Goal: Task Accomplishment & Management: Use online tool/utility

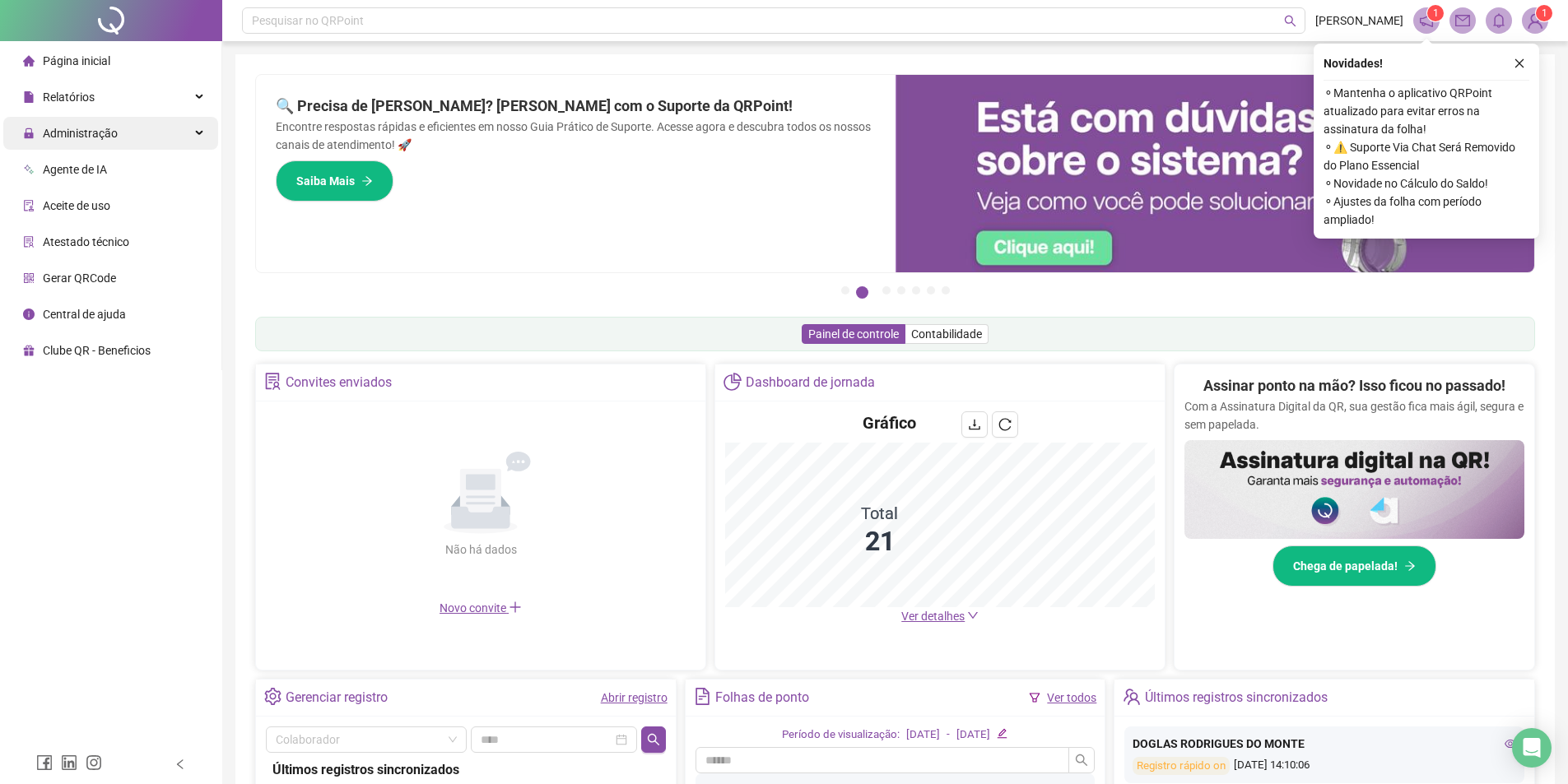
click at [141, 125] on div "Administração" at bounding box center [110, 133] width 214 height 33
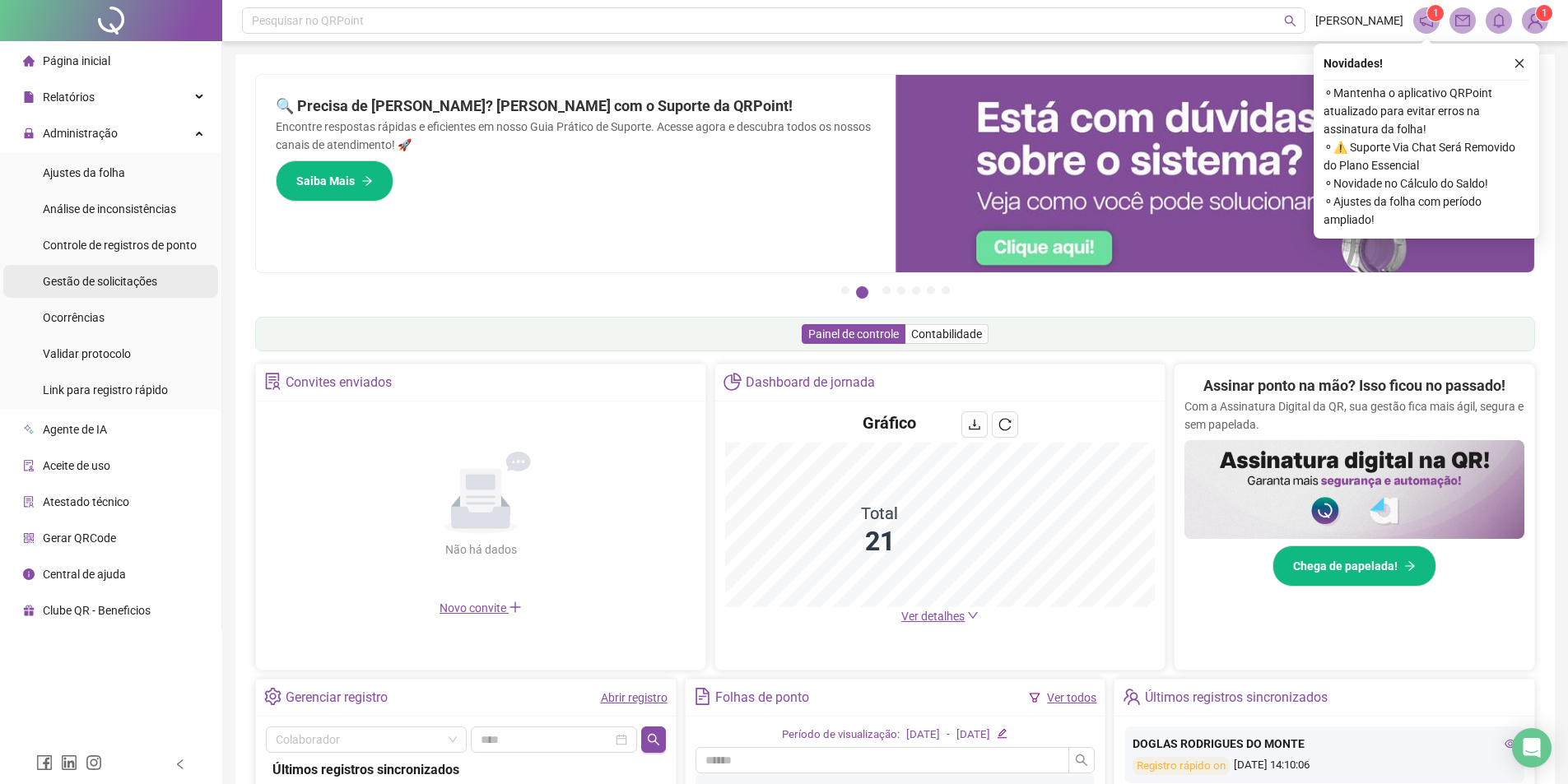
click at [118, 288] on span "Gestão de solicitações" at bounding box center [100, 281] width 115 height 13
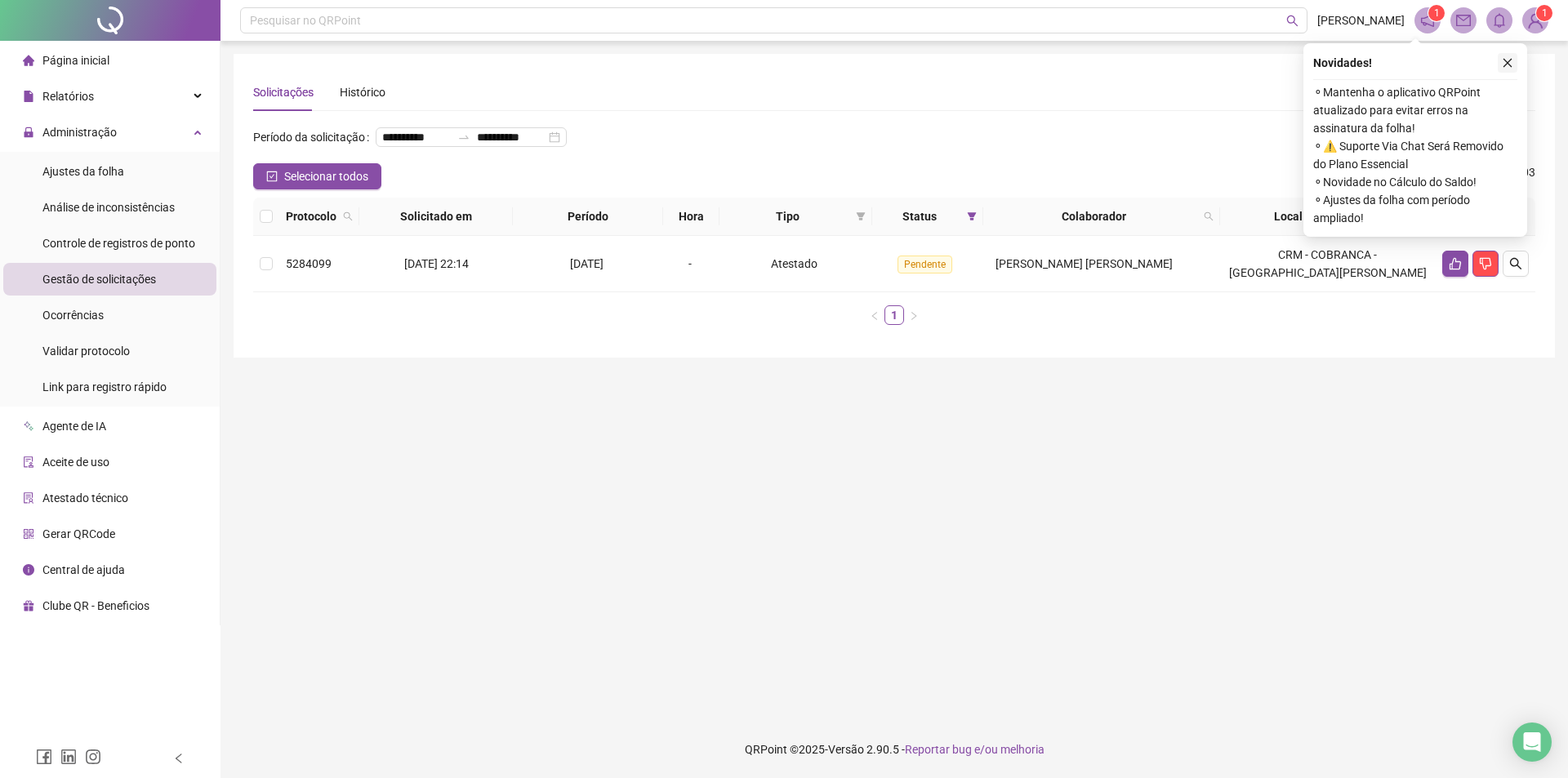
click at [1501, 57] on button "button" at bounding box center [1507, 63] width 20 height 20
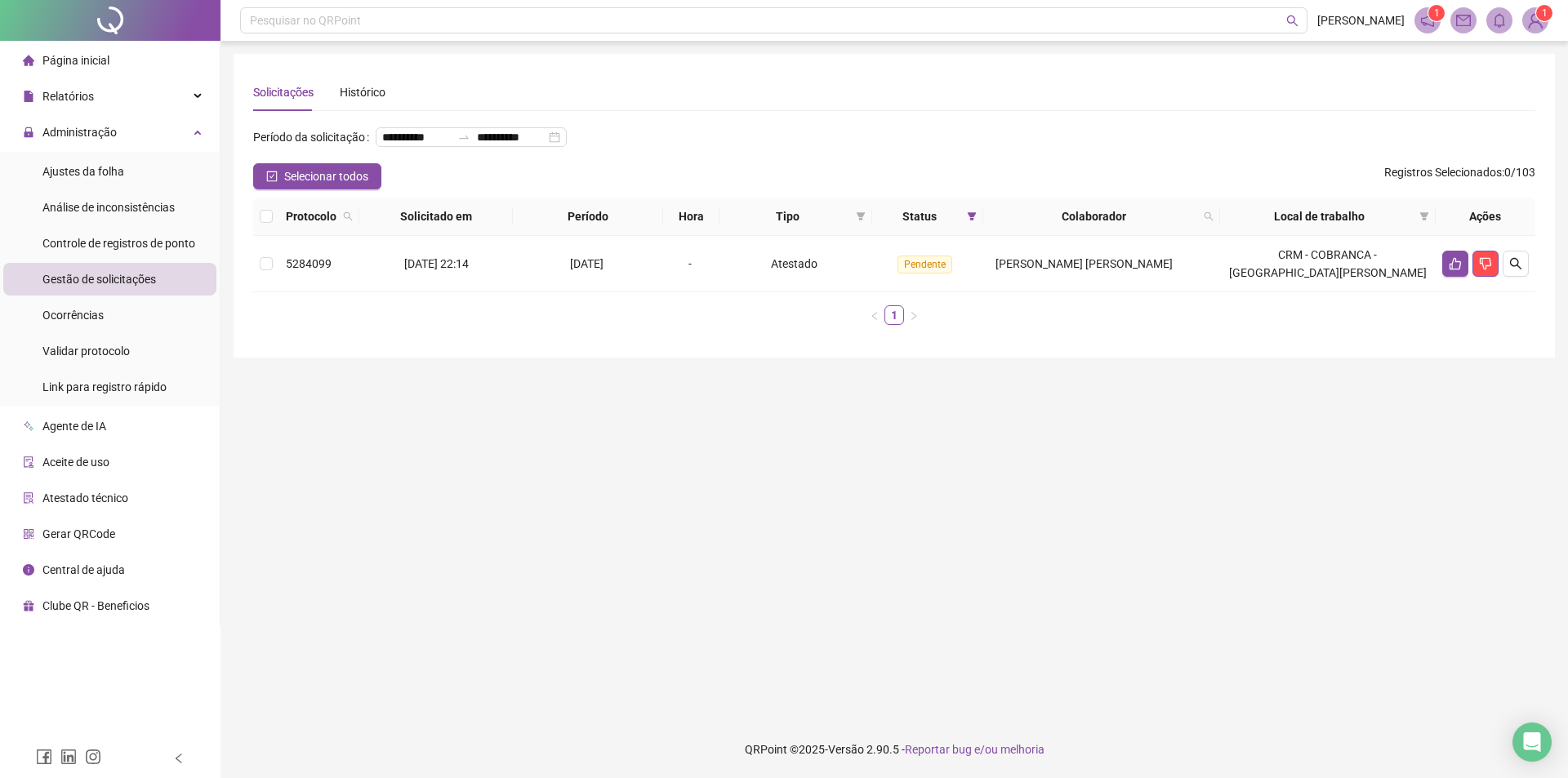
click at [735, 445] on main "**********" at bounding box center [894, 381] width 1321 height 654
click at [1239, 79] on div "Solicitações Histórico" at bounding box center [894, 93] width 1282 height 37
click at [1535, 26] on img at bounding box center [1536, 20] width 25 height 25
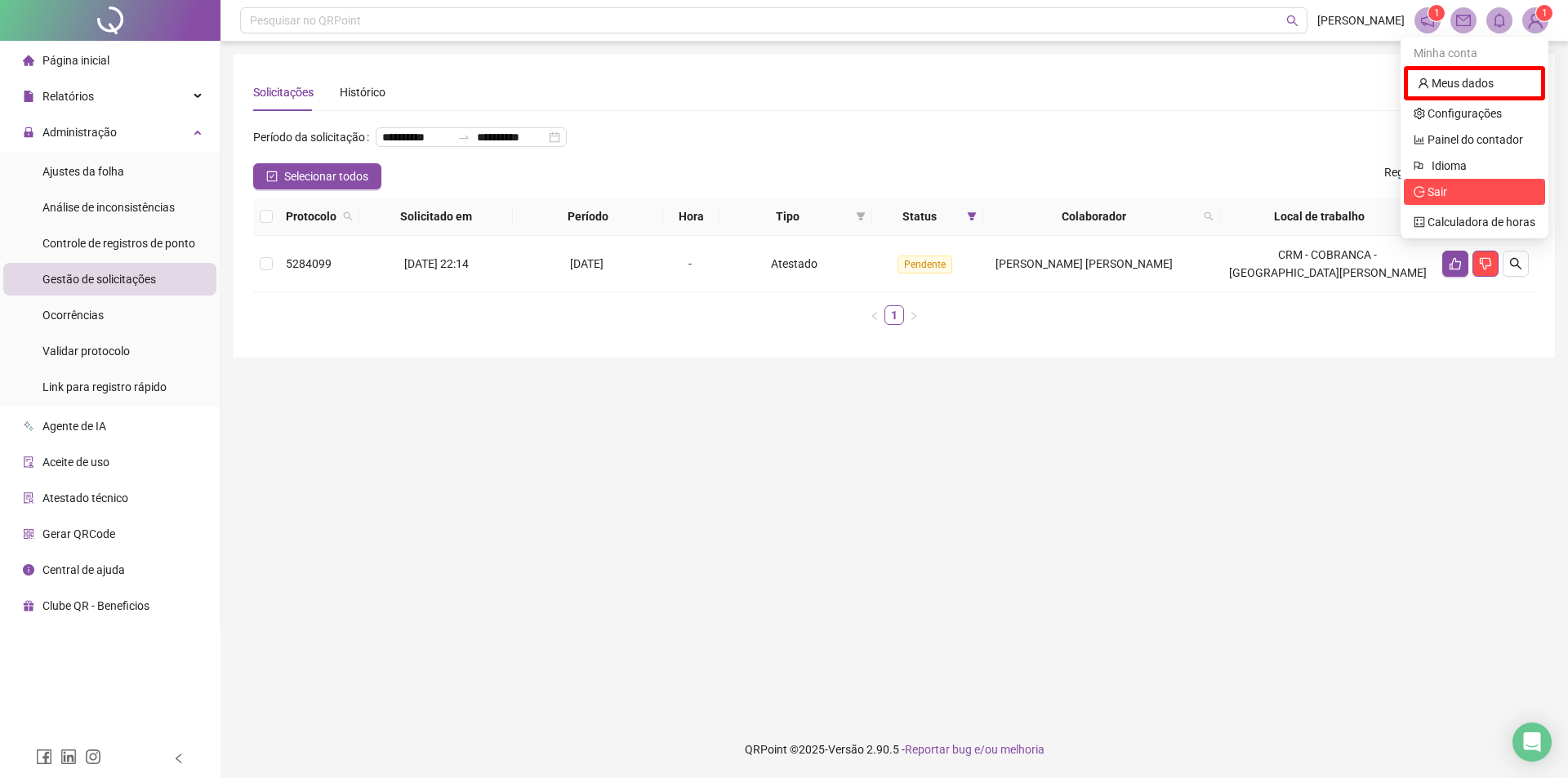
click at [1450, 190] on span "Sair" at bounding box center [1475, 191] width 122 height 18
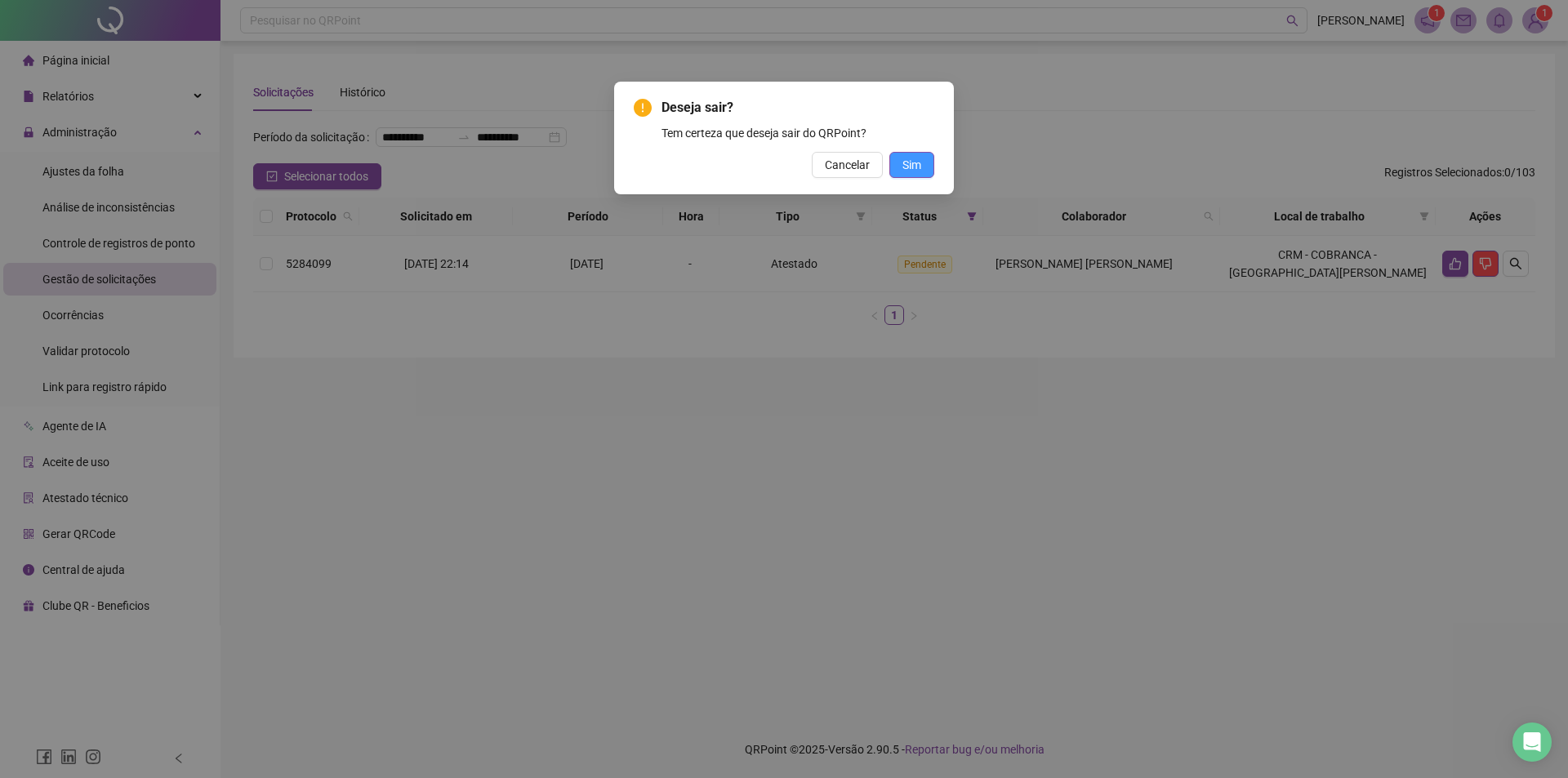
drag, startPoint x: 954, startPoint y: 159, endPoint x: 918, endPoint y: 166, distance: 36.7
click at [951, 159] on div "Deseja sair? Tem certeza que deseja sair do QRPoint? Cancelar Sim" at bounding box center [784, 138] width 340 height 113
click at [917, 166] on span "Sim" at bounding box center [912, 165] width 19 height 18
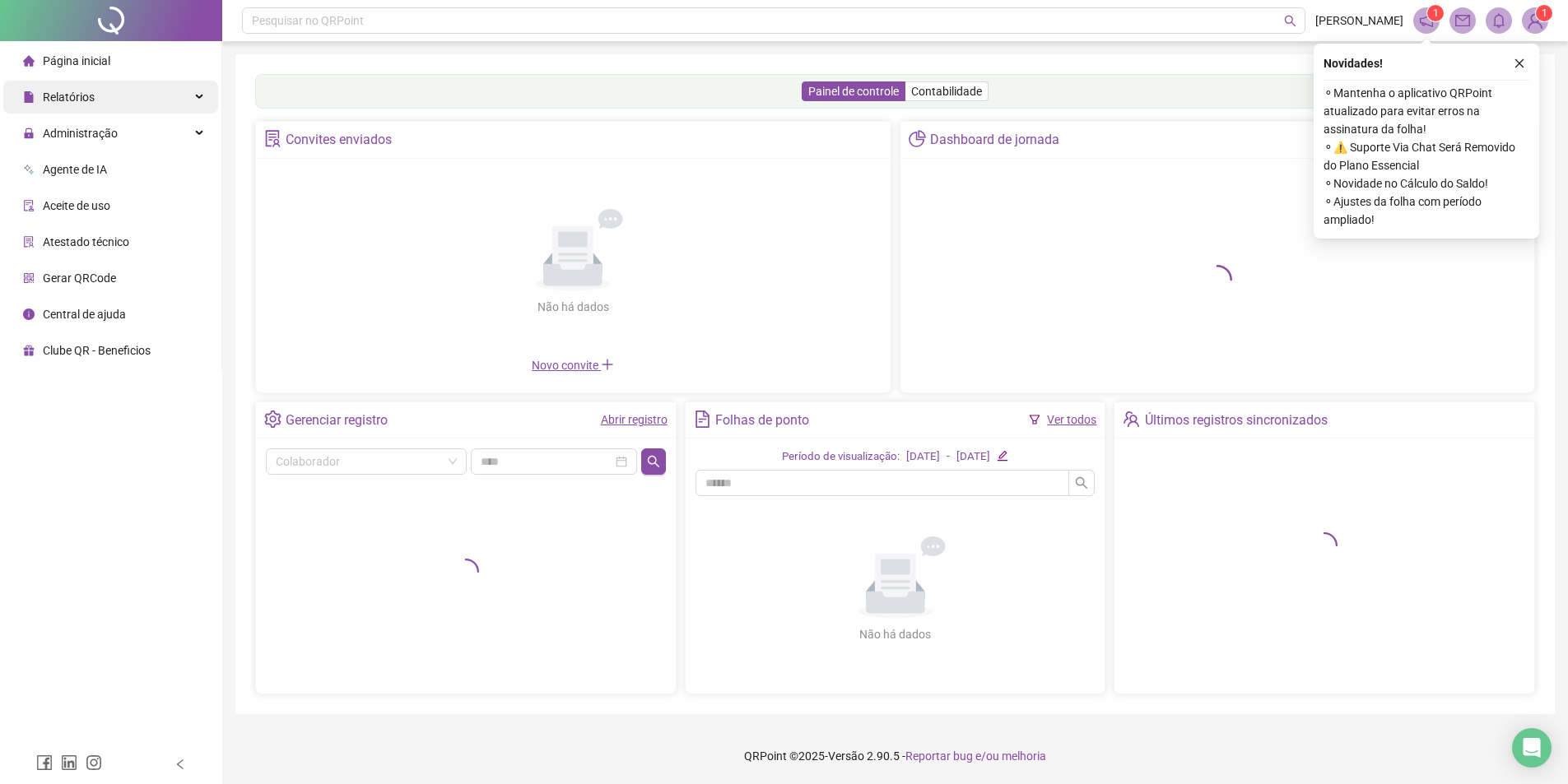
click at [89, 108] on span "Relatórios" at bounding box center [59, 97] width 72 height 33
click at [92, 136] on span "Administração" at bounding box center [80, 136] width 74 height 13
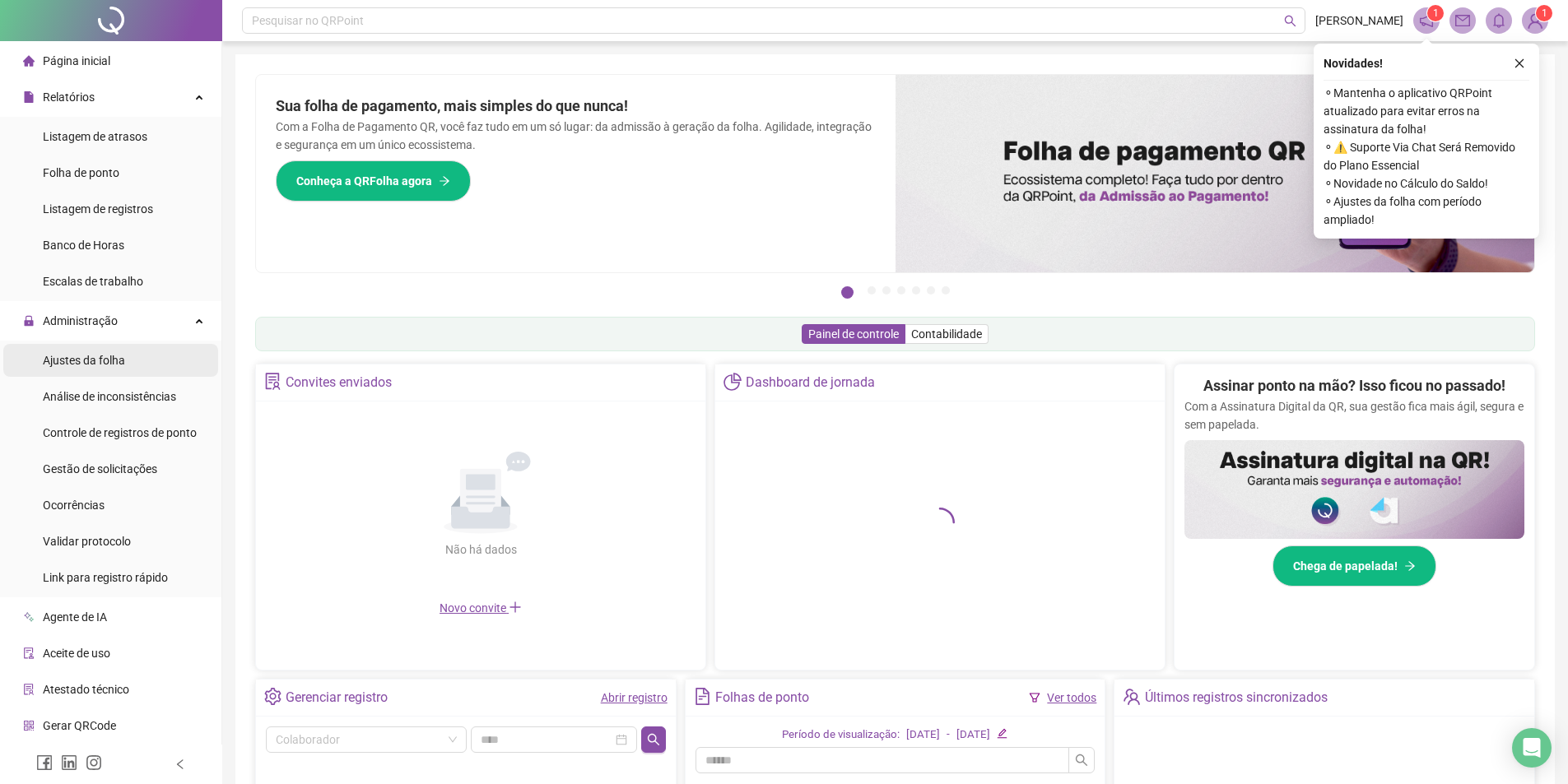
click at [117, 358] on span "Ajustes da folha" at bounding box center [84, 360] width 83 height 13
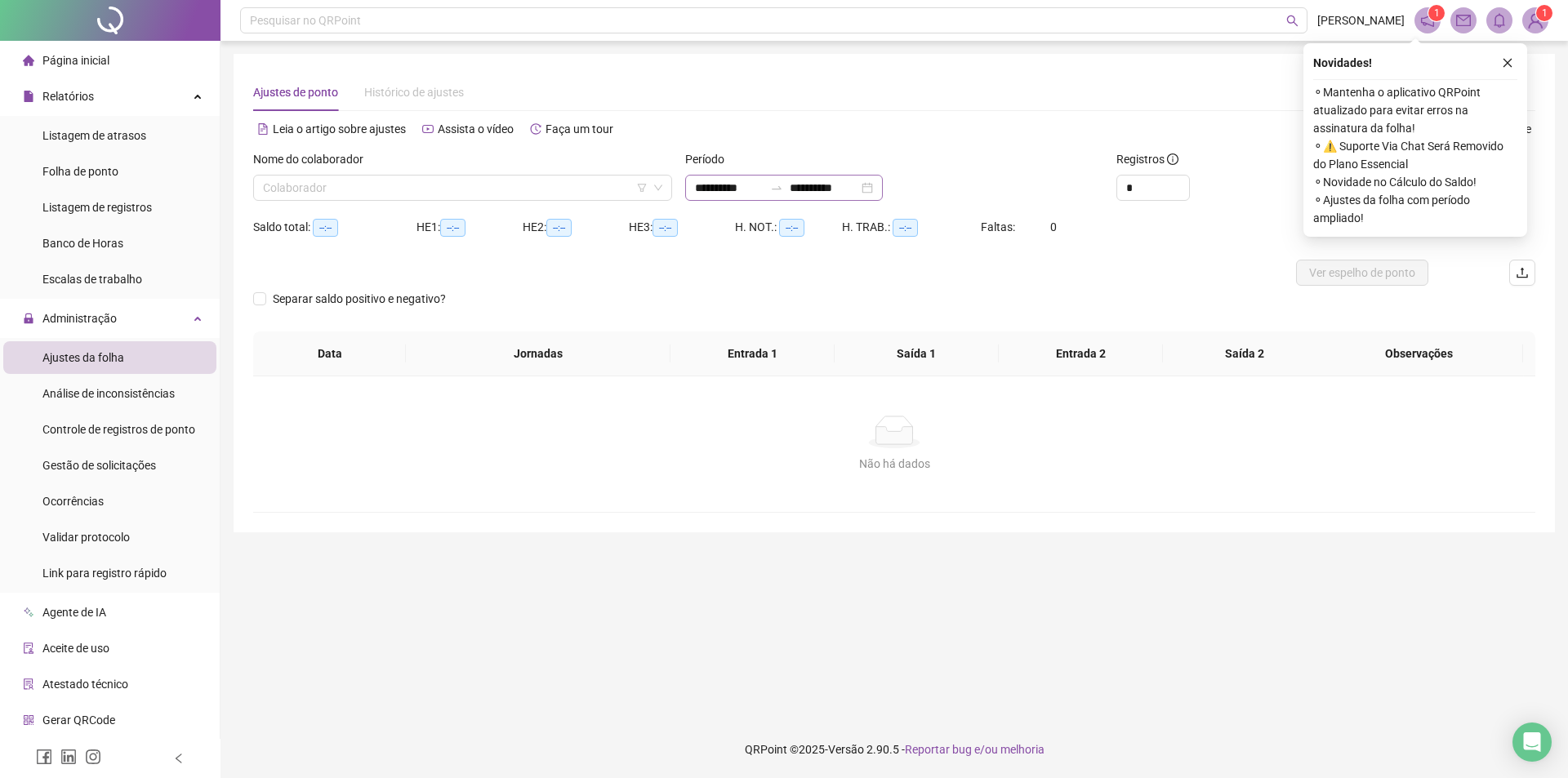
type input "**********"
click at [717, 178] on div "**********" at bounding box center [784, 187] width 198 height 26
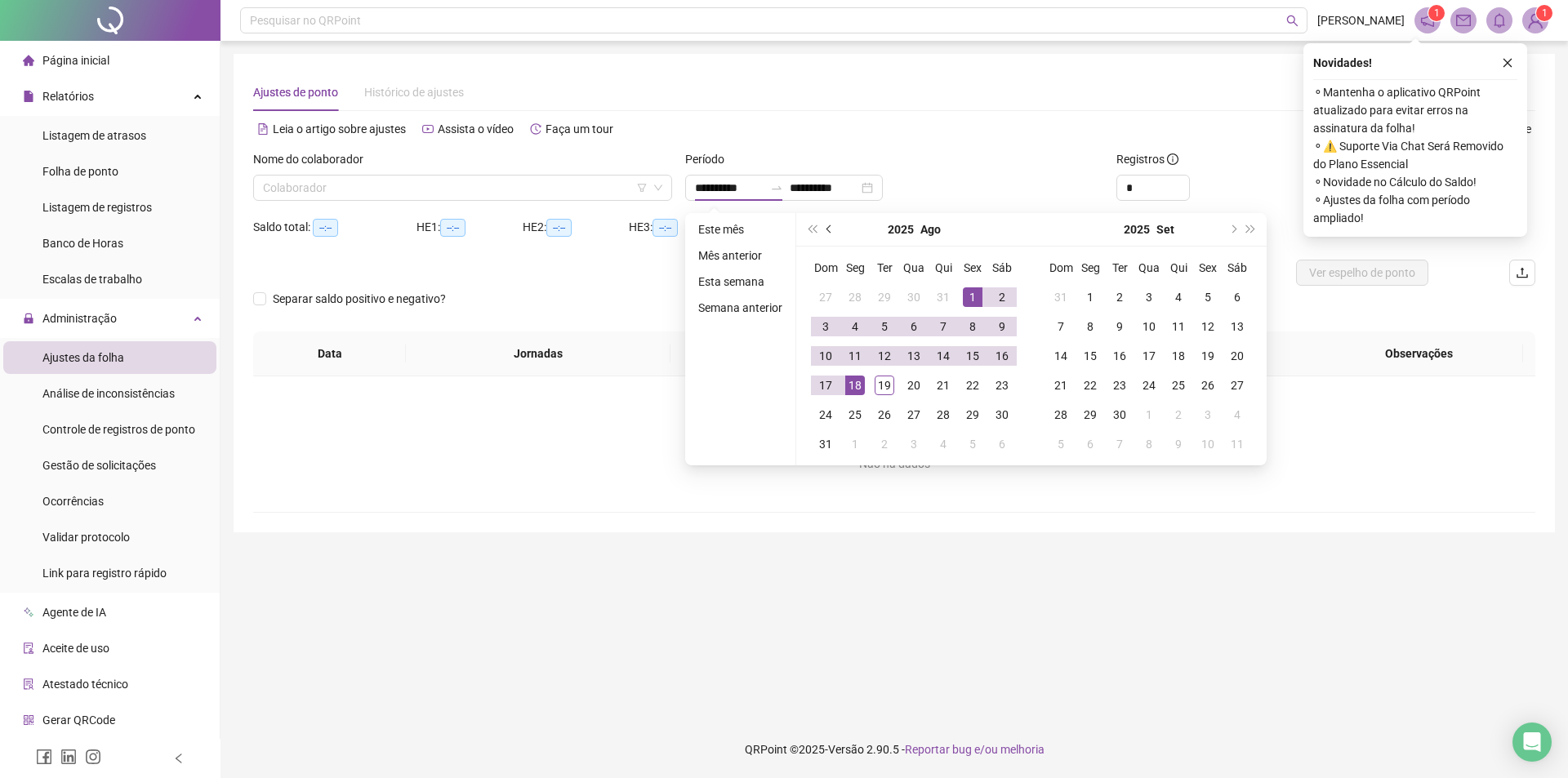
click at [831, 231] on button "prev-year" at bounding box center [830, 229] width 18 height 33
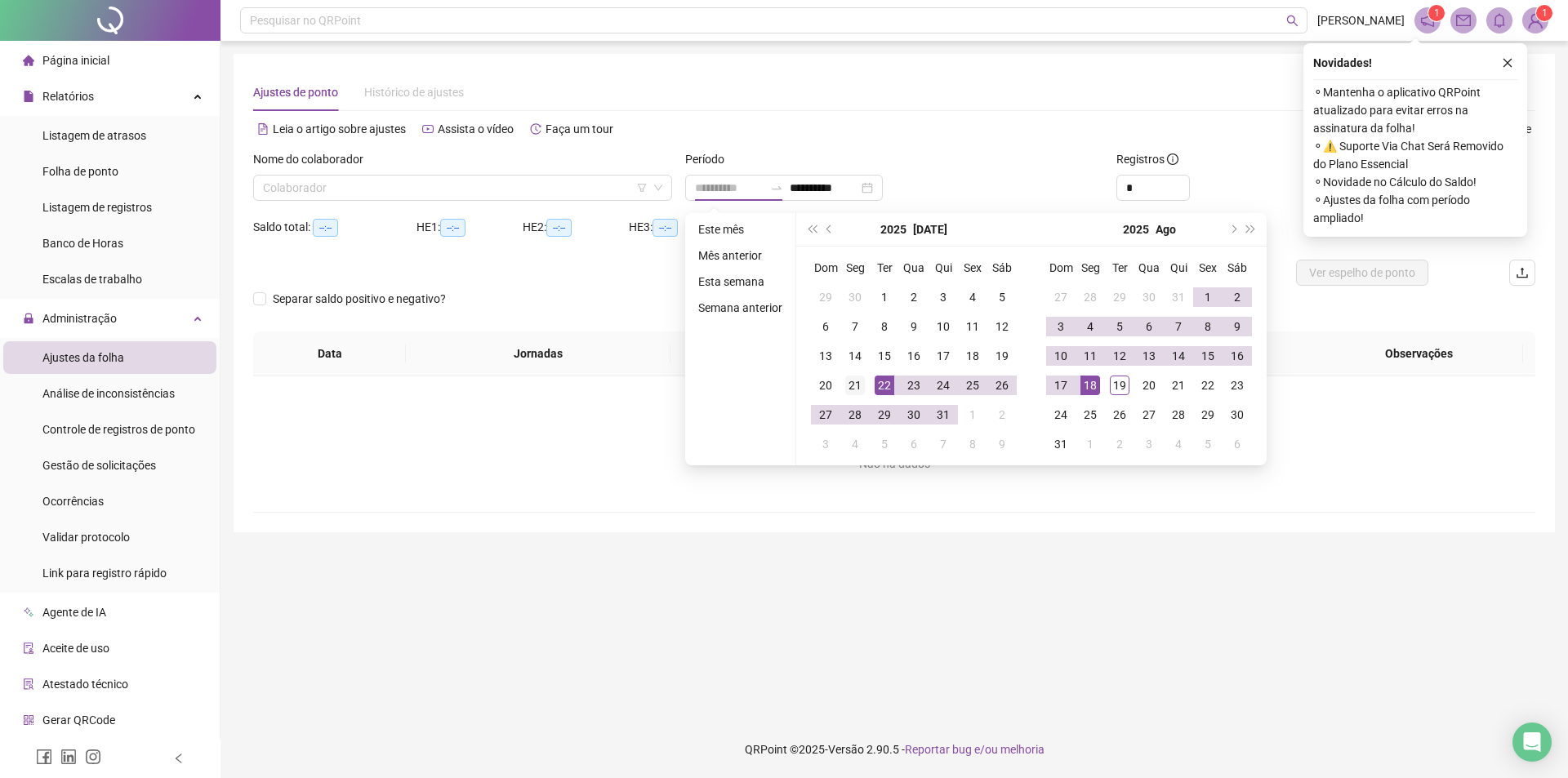
type input "**********"
click at [855, 391] on div "21" at bounding box center [855, 385] width 20 height 20
type input "**********"
click at [1112, 383] on div "19" at bounding box center [1120, 385] width 20 height 20
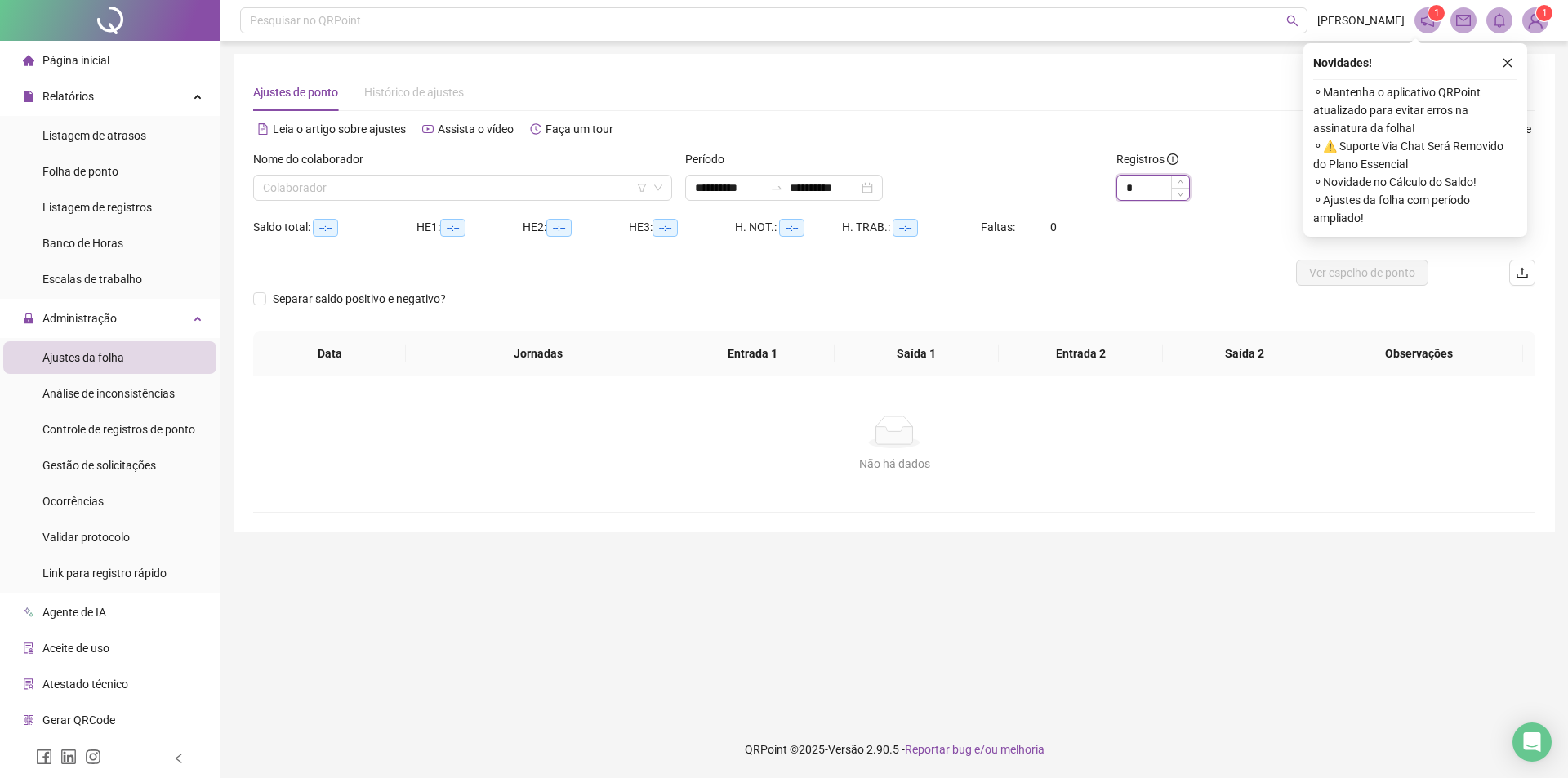
click at [1158, 198] on input "*" at bounding box center [1153, 188] width 72 height 25
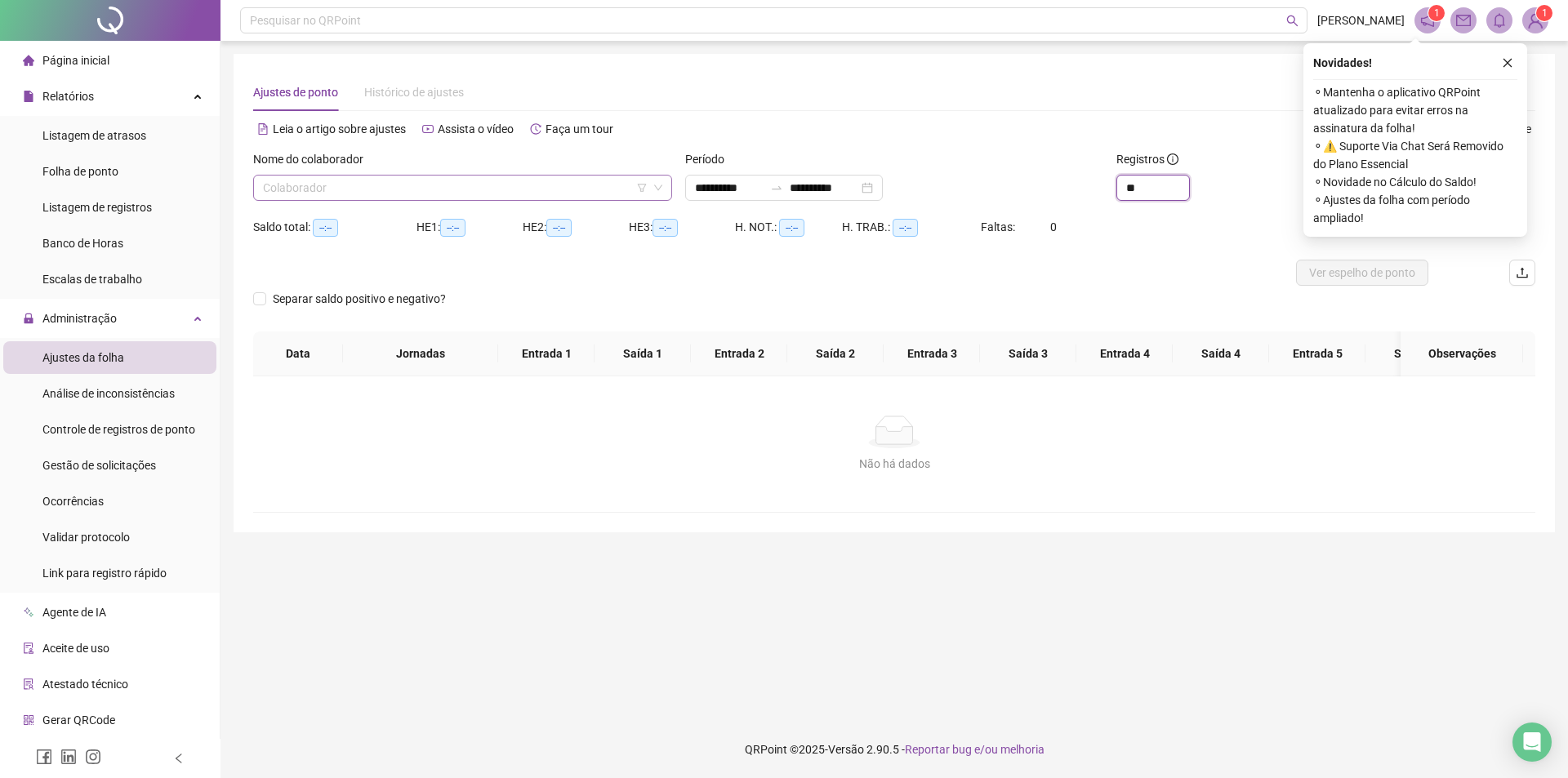
type input "**"
click at [486, 195] on input "search" at bounding box center [455, 188] width 385 height 25
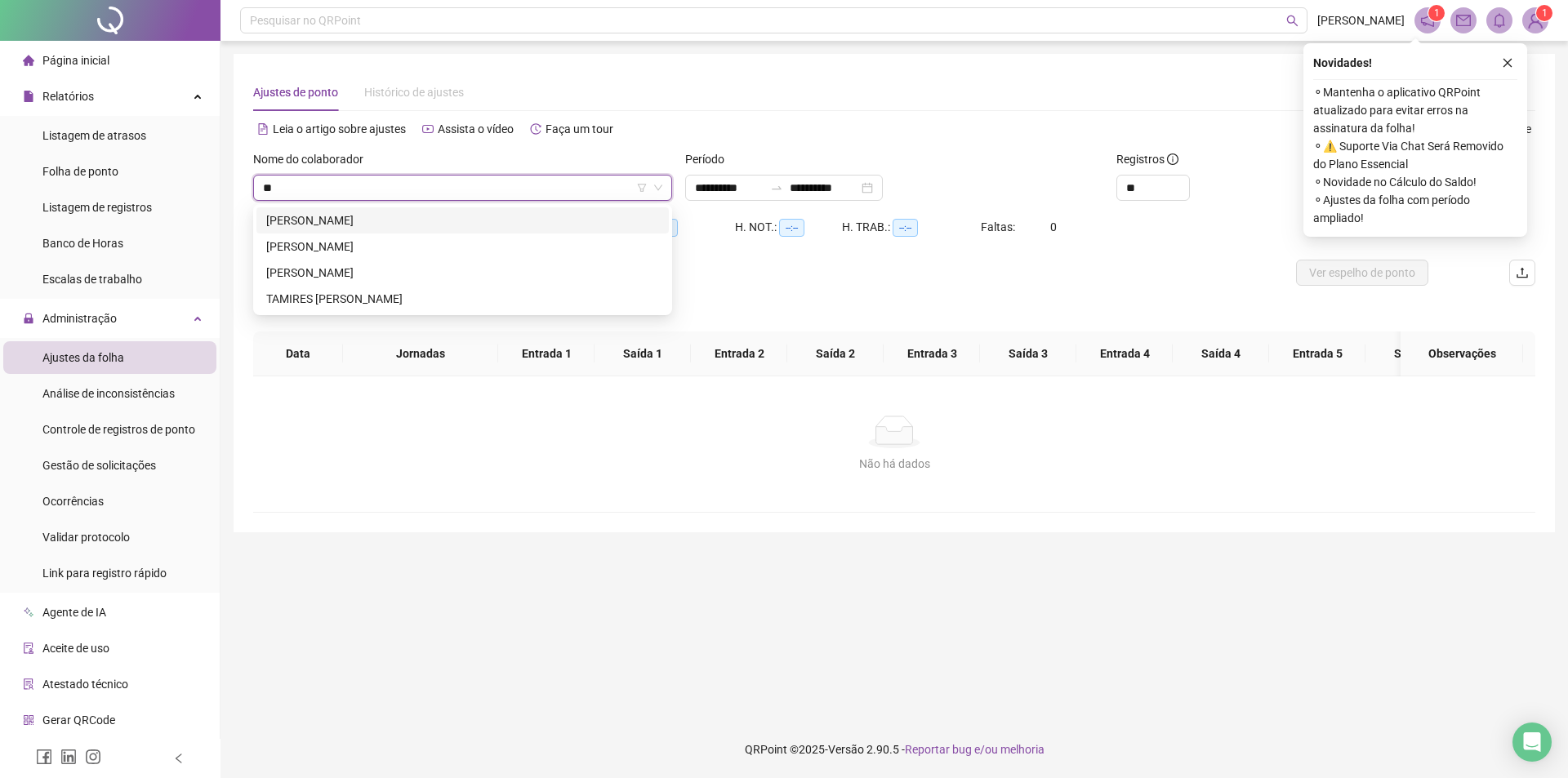
type input "***"
click at [479, 215] on div "MIKAELLE FERREIRA DA SILVA" at bounding box center [462, 221] width 393 height 18
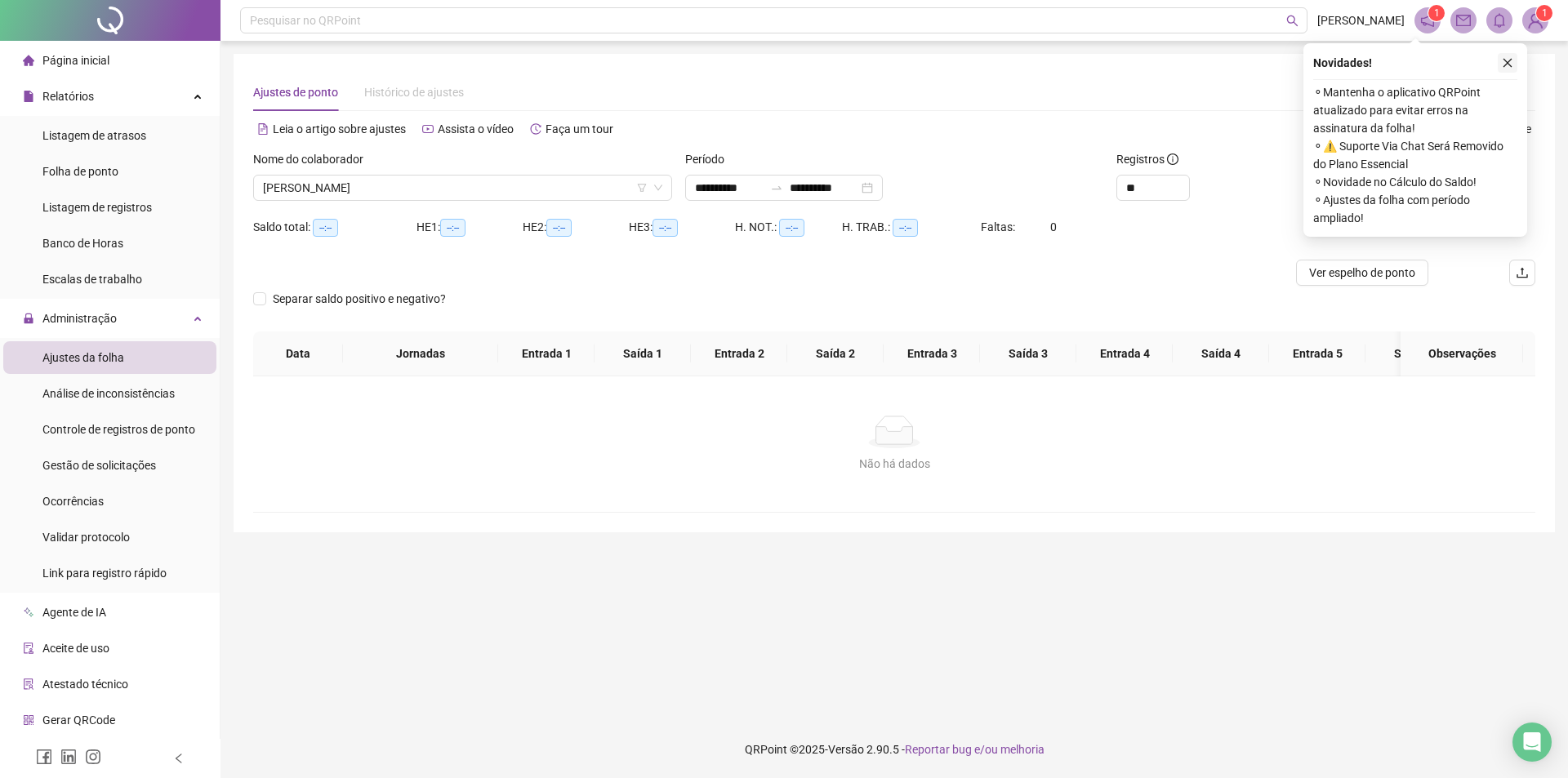
click at [1499, 66] on button "button" at bounding box center [1507, 63] width 20 height 20
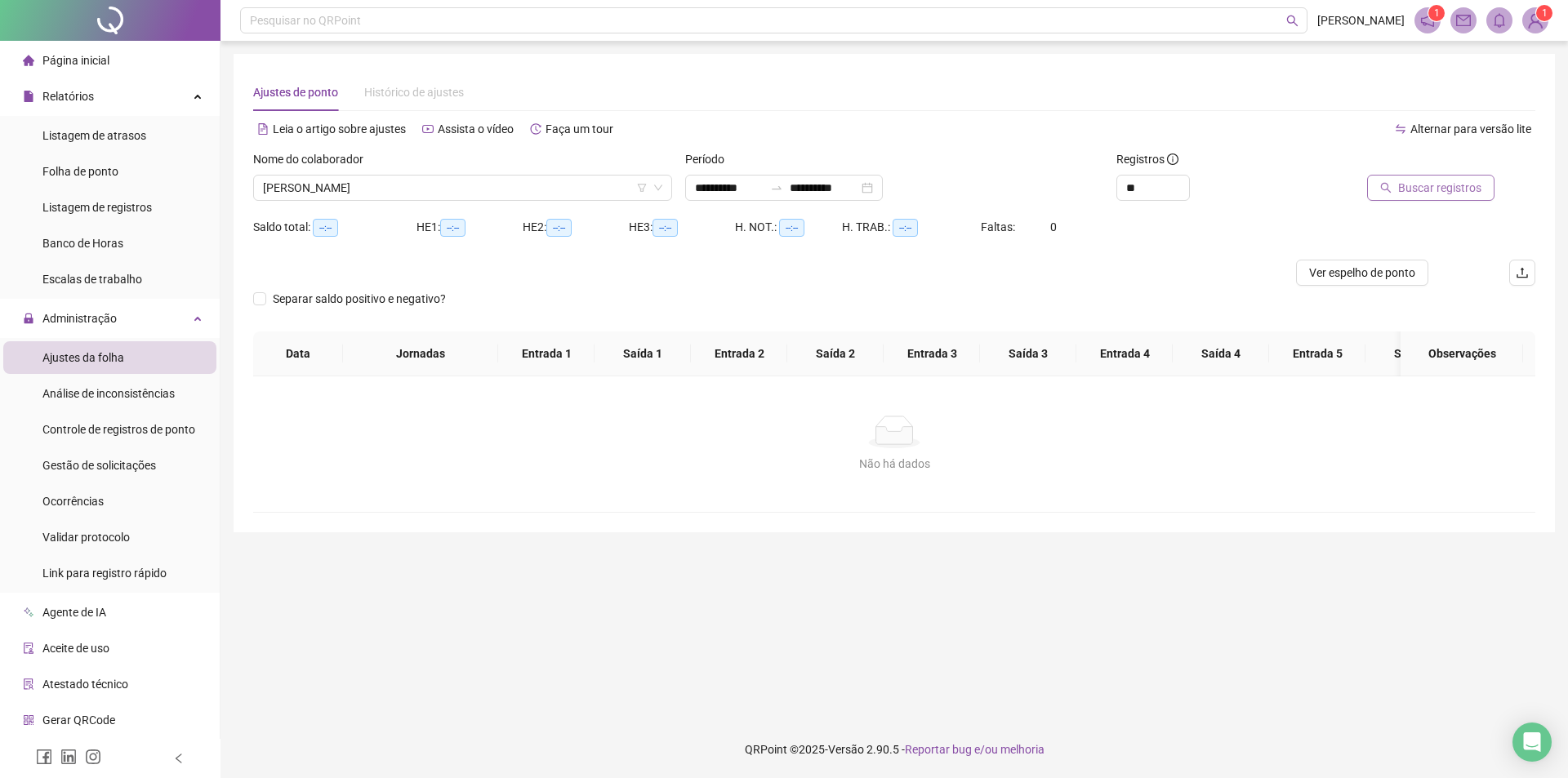
click at [1460, 179] on button "Buscar registros" at bounding box center [1431, 187] width 127 height 26
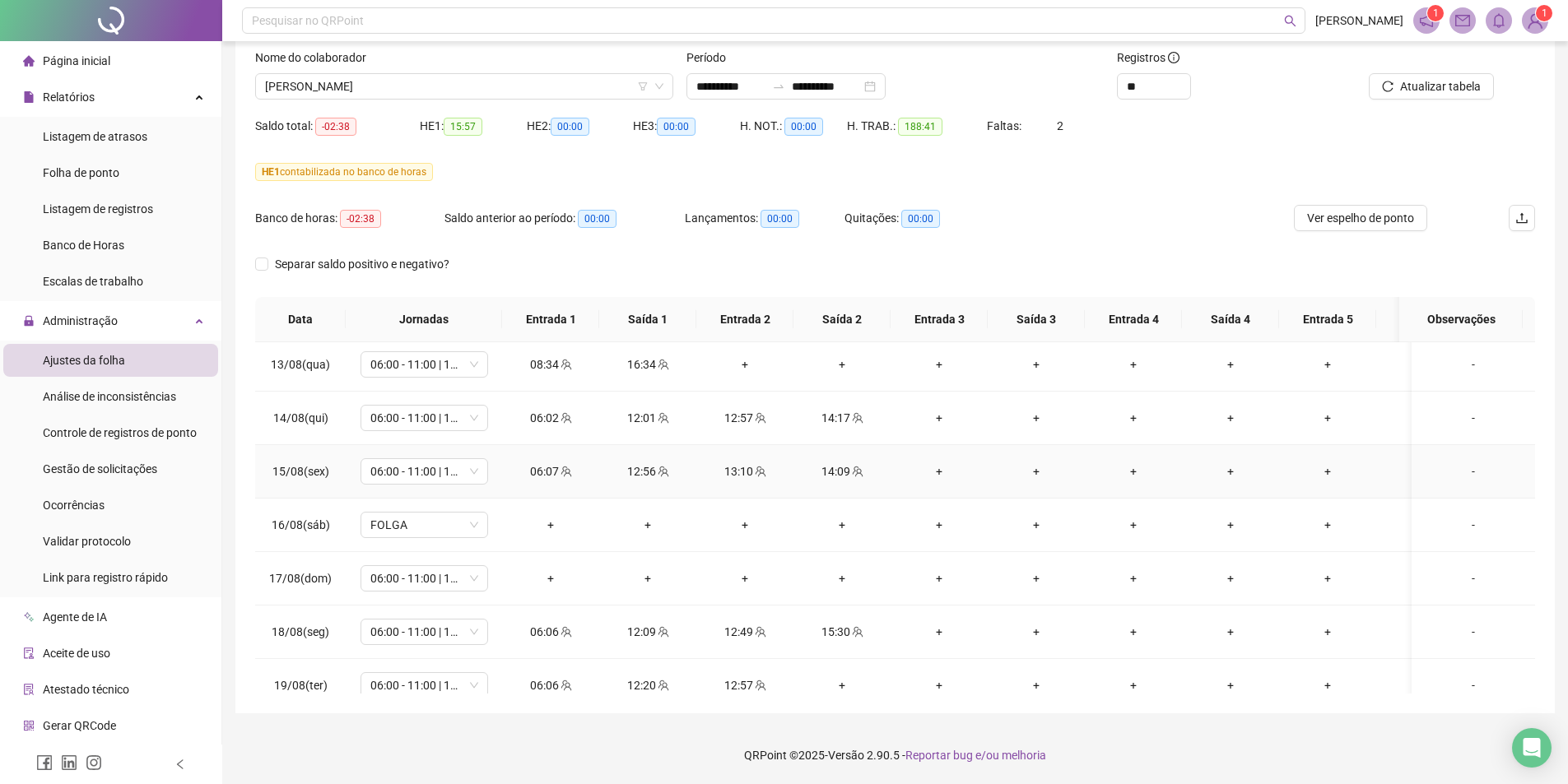
scroll to position [1266, 0]
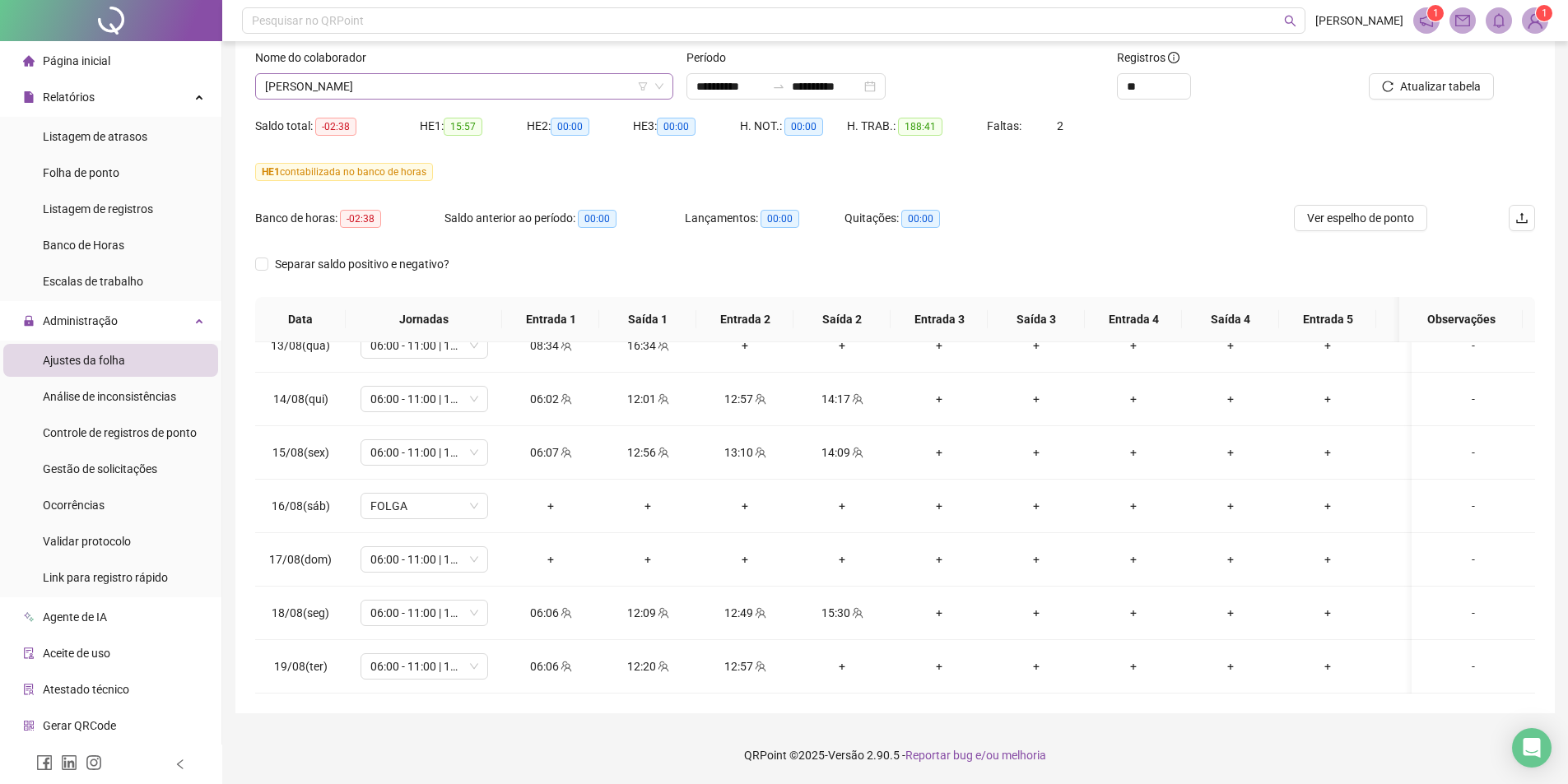
click at [422, 95] on span "MIKAELLE FERREIRA DA SILVA" at bounding box center [464, 87] width 398 height 25
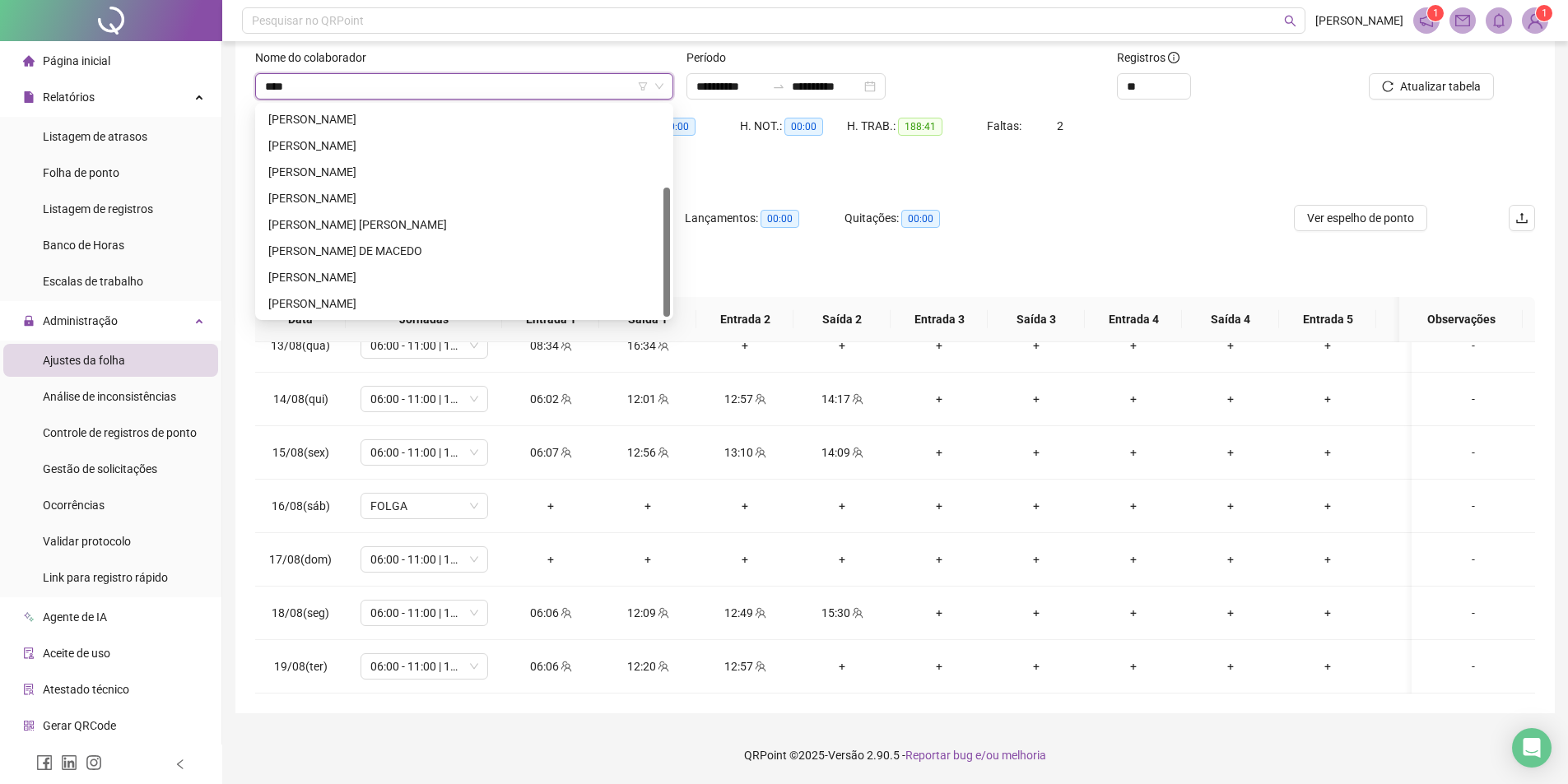
scroll to position [0, 0]
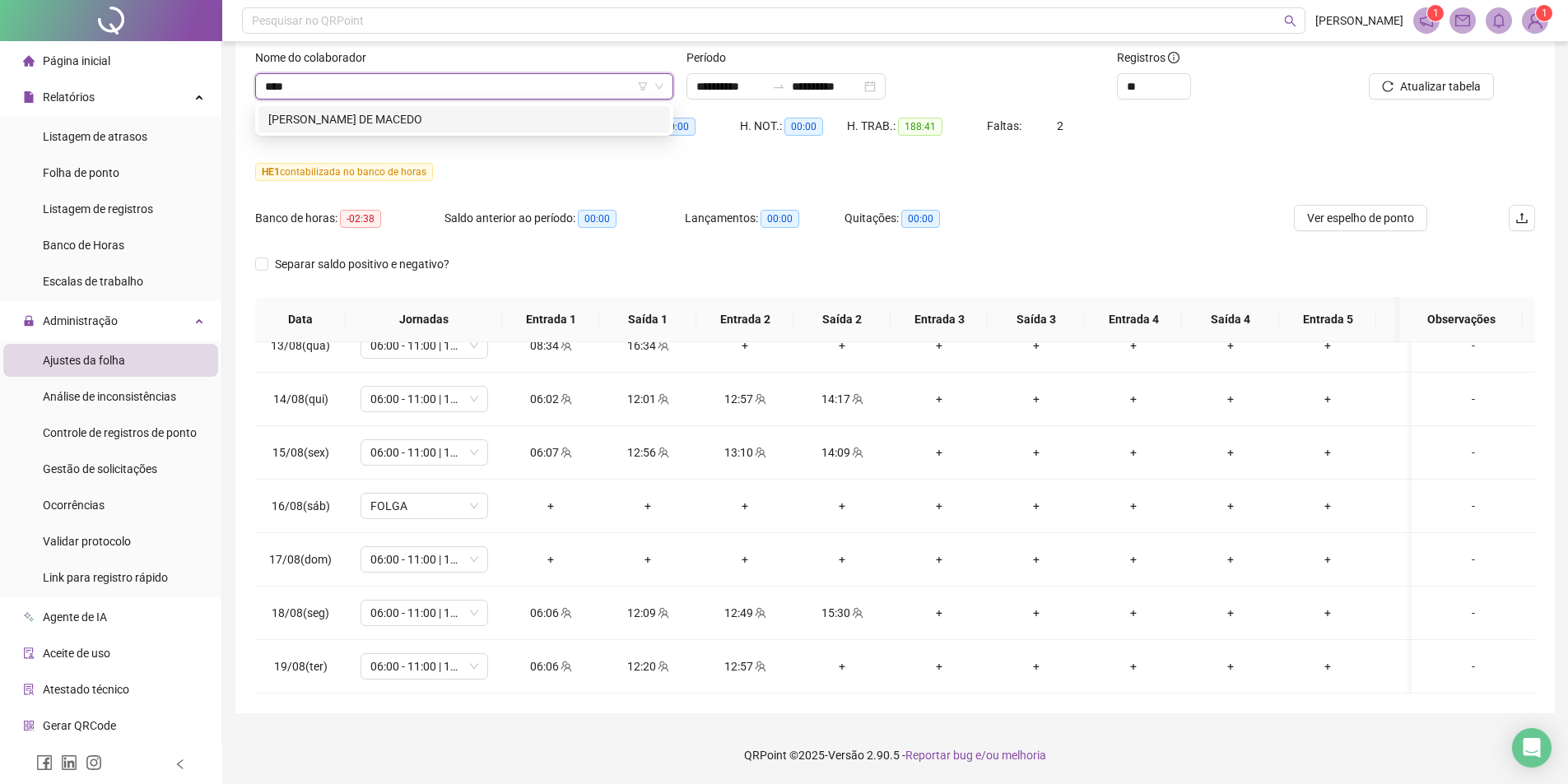
type input "*****"
click at [418, 116] on div "LIDIA DIAS DE MACEDO" at bounding box center [464, 119] width 392 height 18
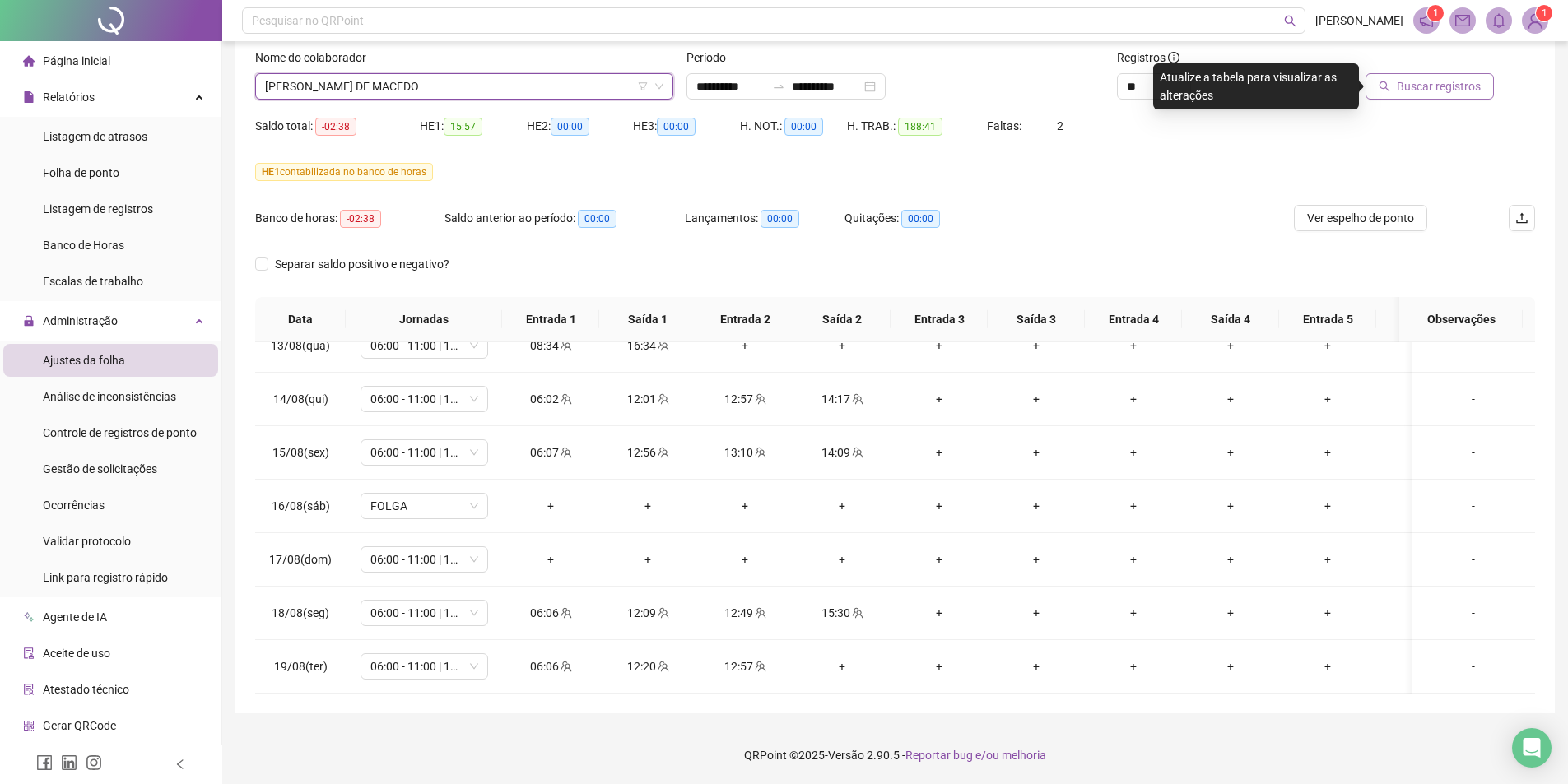
click at [1462, 83] on span "Buscar registros" at bounding box center [1439, 86] width 84 height 18
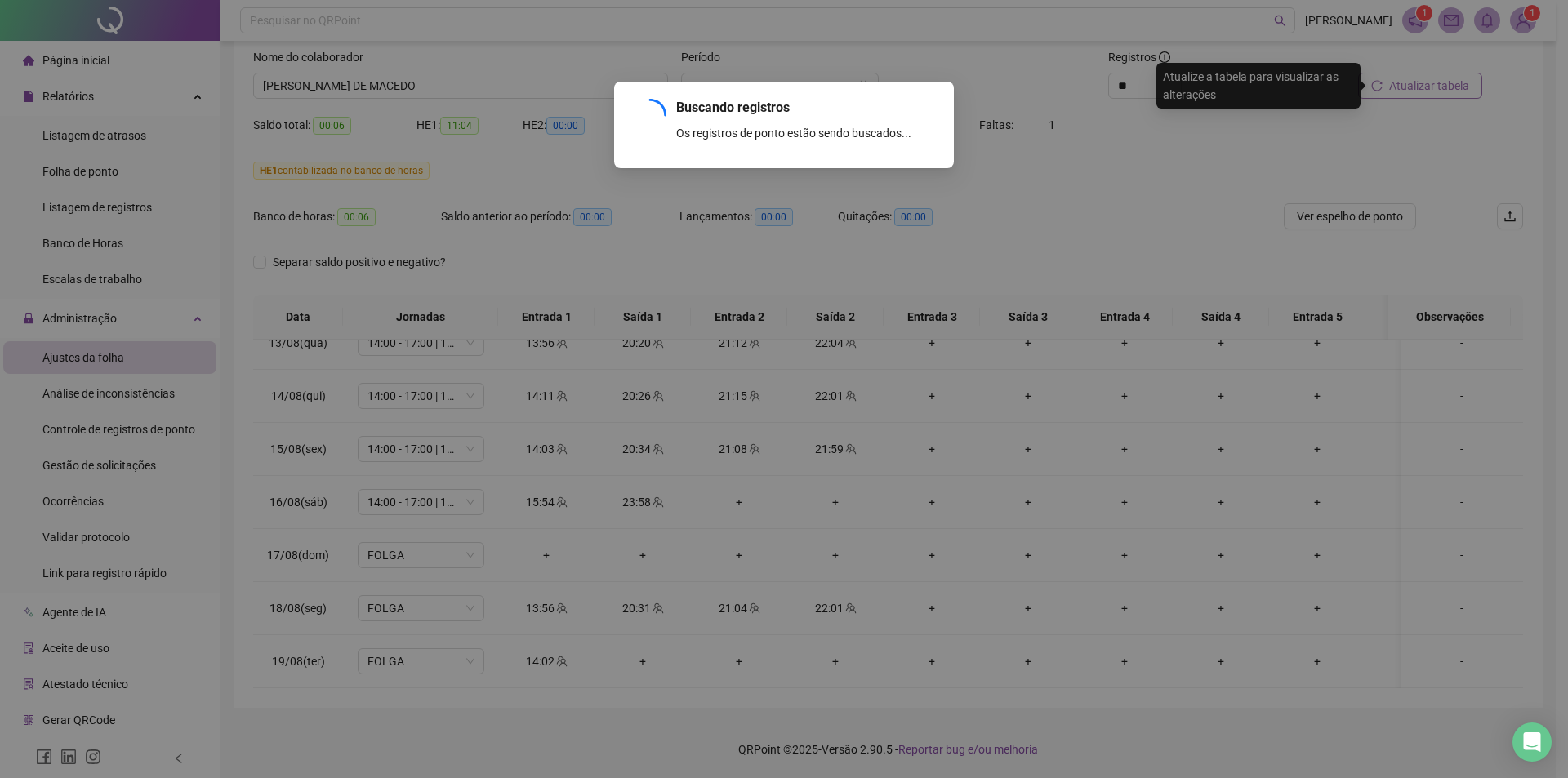
click at [1416, 84] on div "Buscando registros Os registros de ponto estão sendo buscados... OK" at bounding box center [784, 389] width 1568 height 778
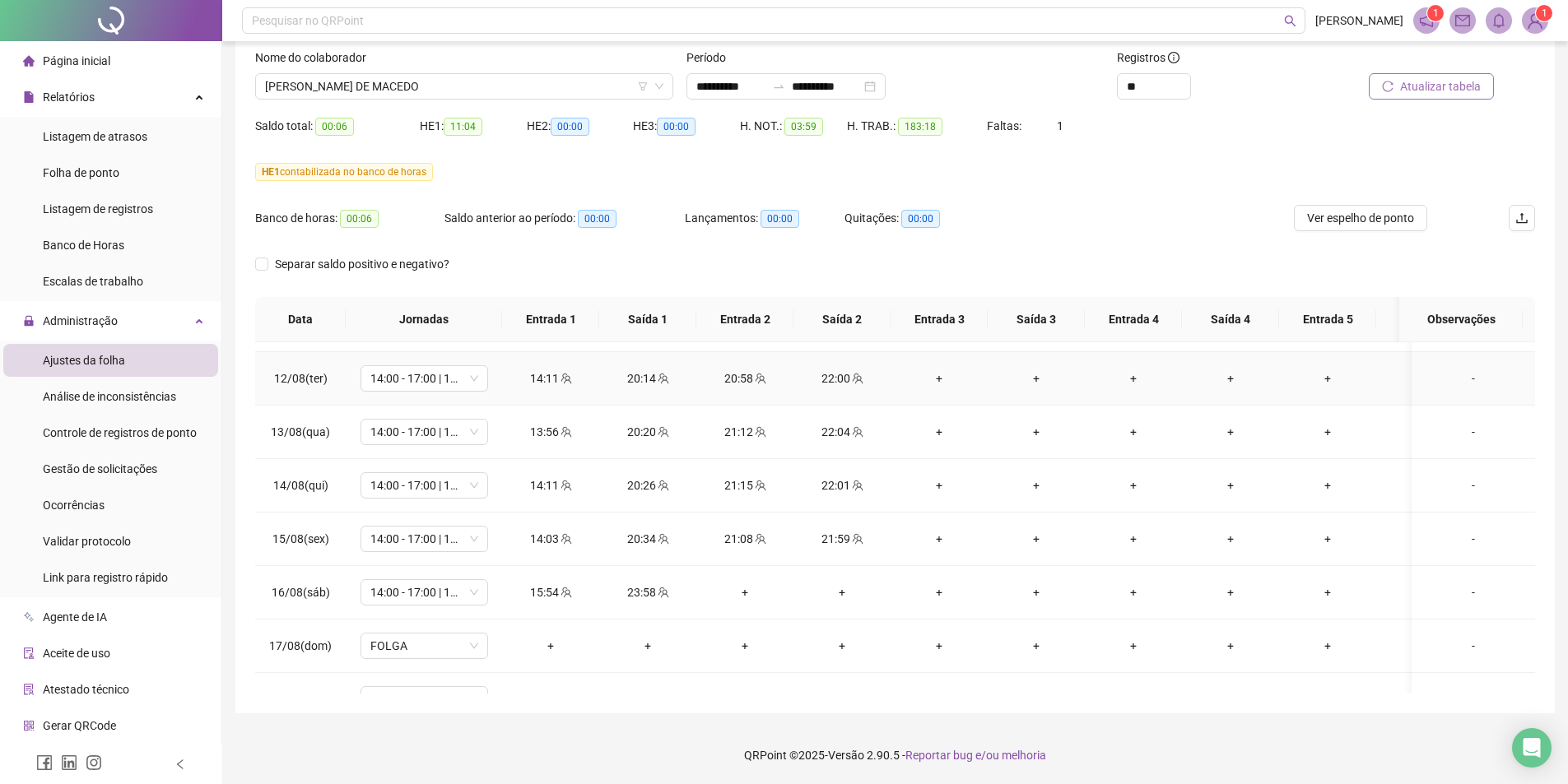
scroll to position [1266, 0]
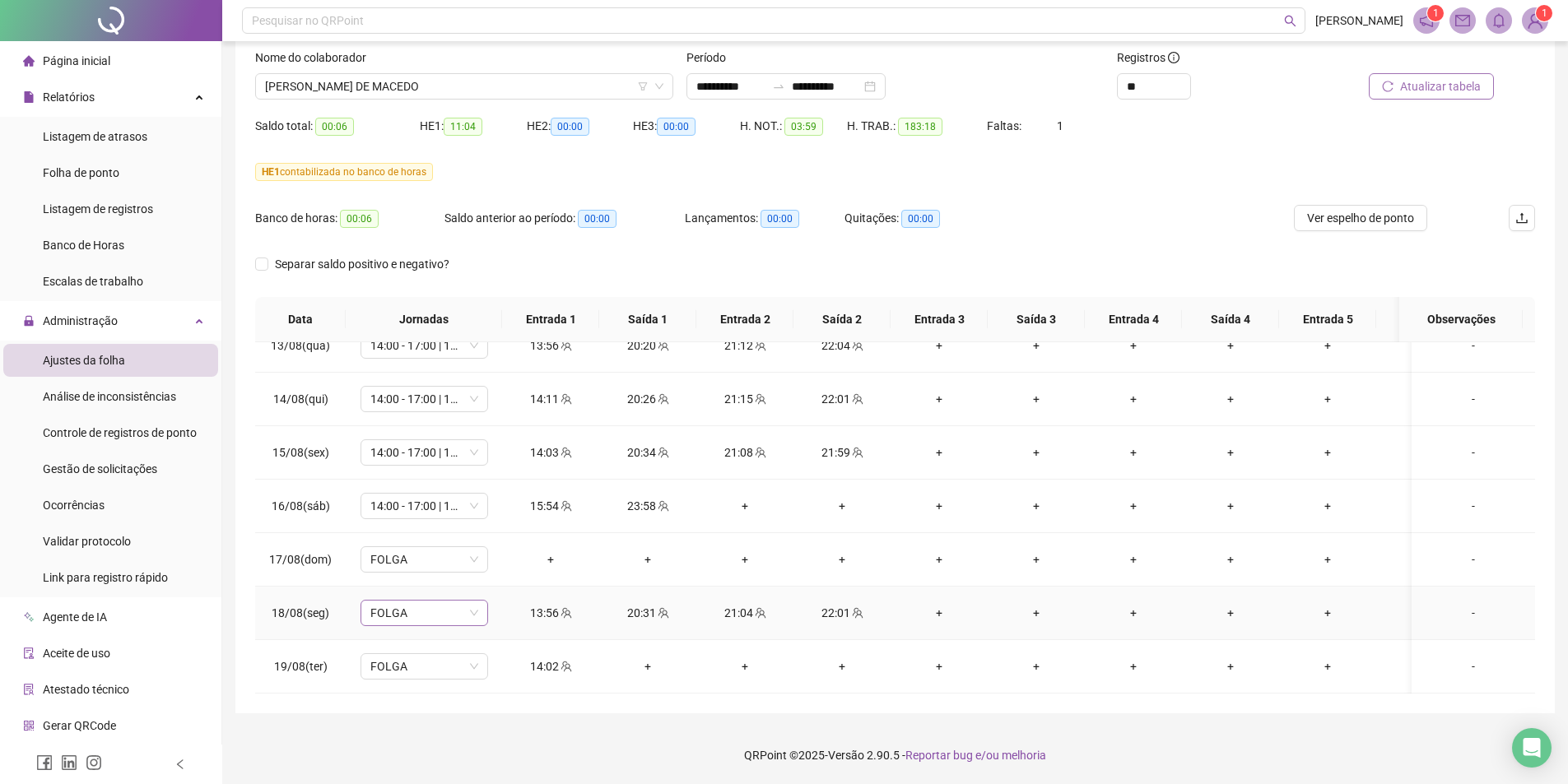
click at [419, 603] on span "FOLGA" at bounding box center [424, 614] width 108 height 25
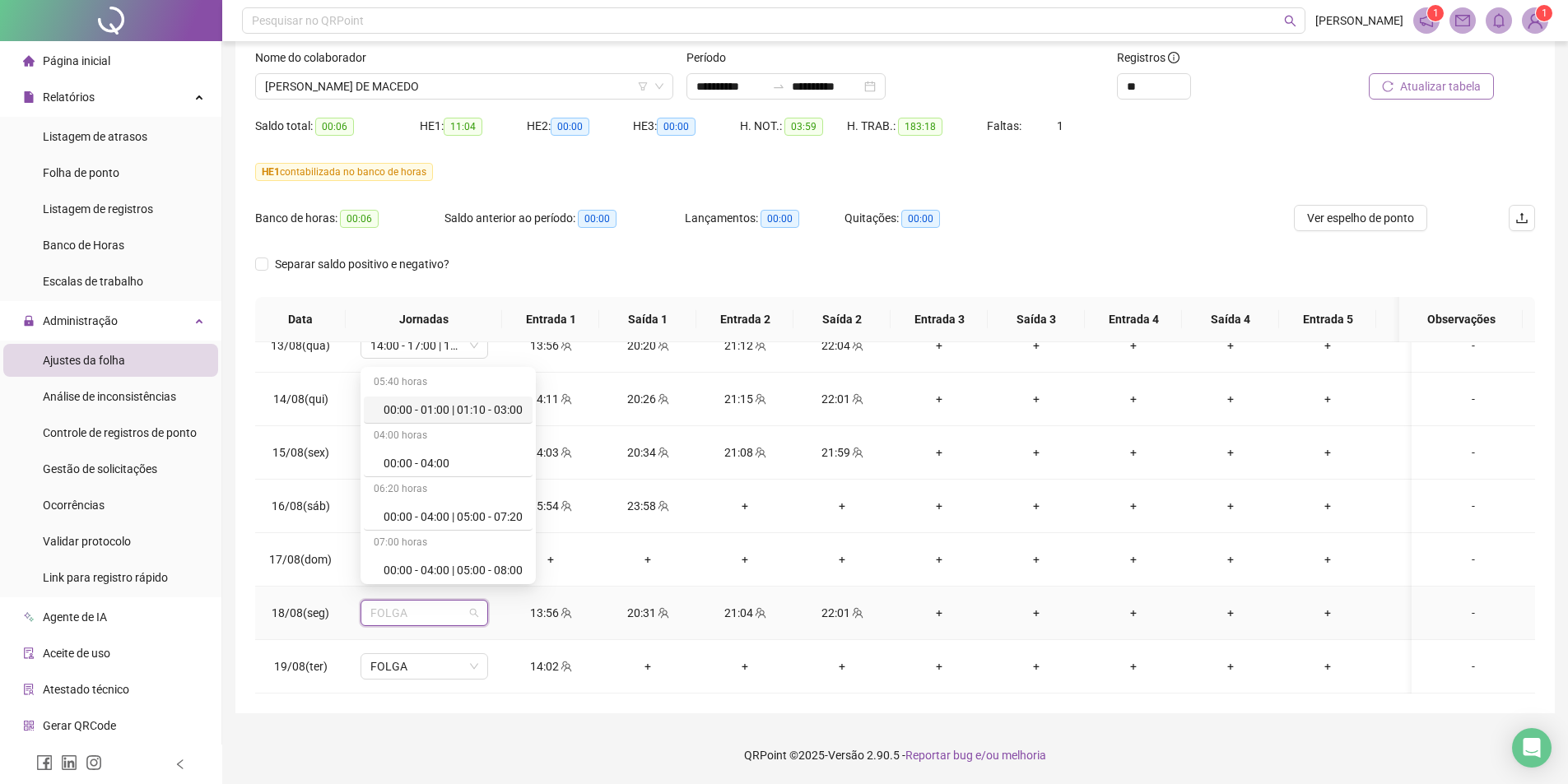
click at [408, 612] on span "FOLGA" at bounding box center [424, 614] width 108 height 25
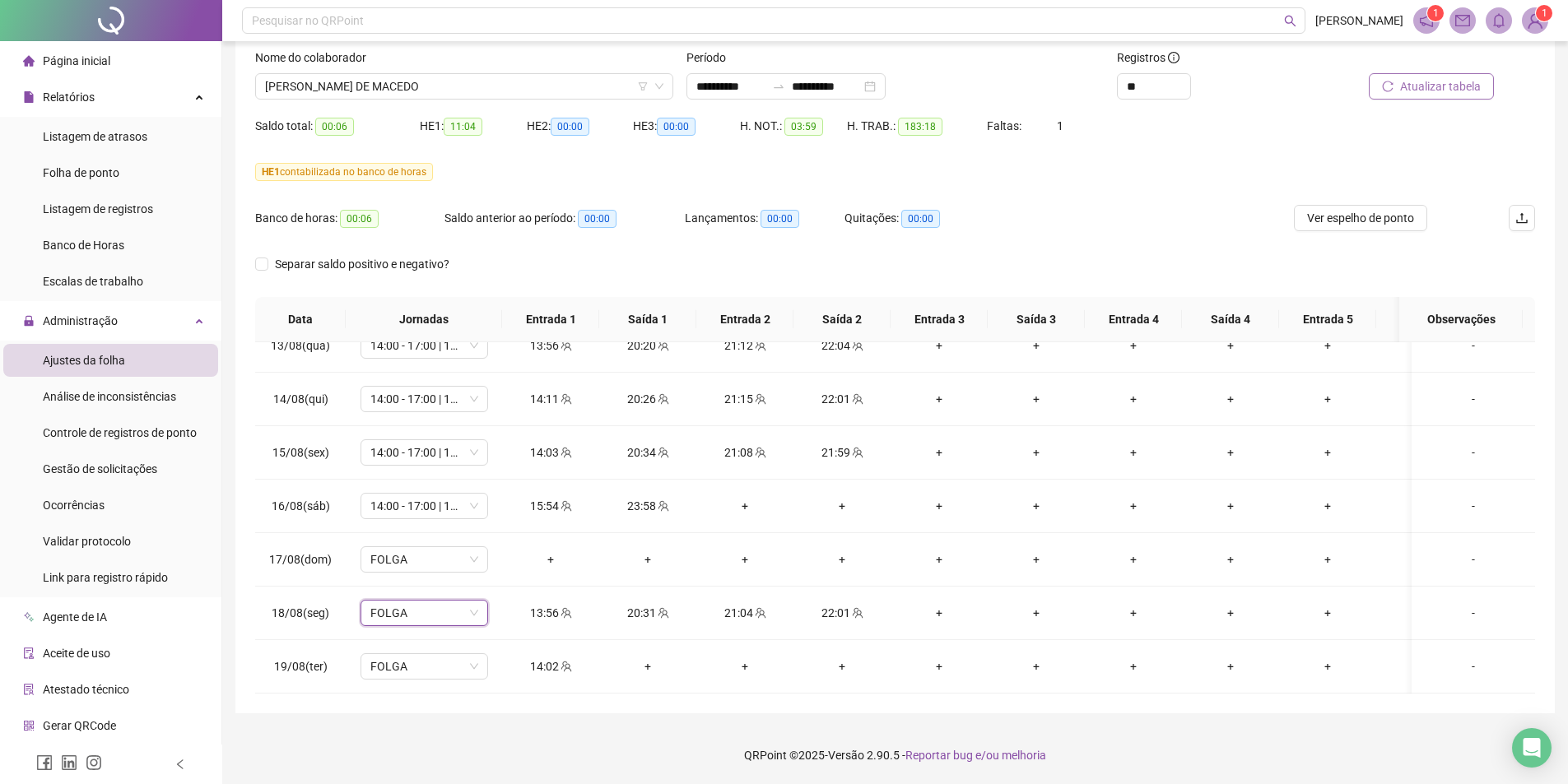
click at [539, 253] on div "Separar saldo positivo e negativo?" at bounding box center [894, 274] width 1280 height 46
click at [458, 601] on span "FOLGA" at bounding box center [424, 614] width 108 height 25
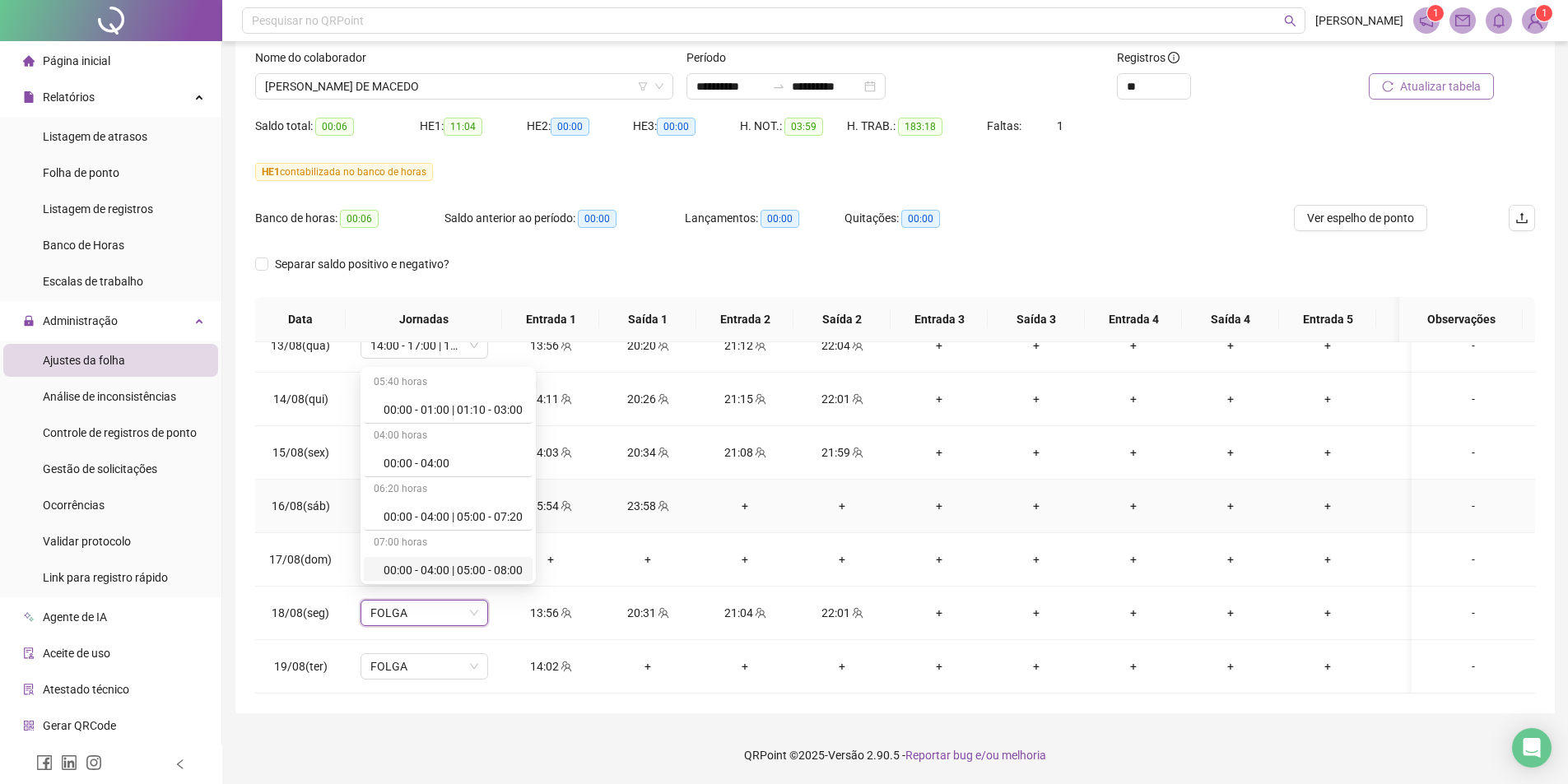
click at [703, 510] on td "+" at bounding box center [745, 507] width 97 height 54
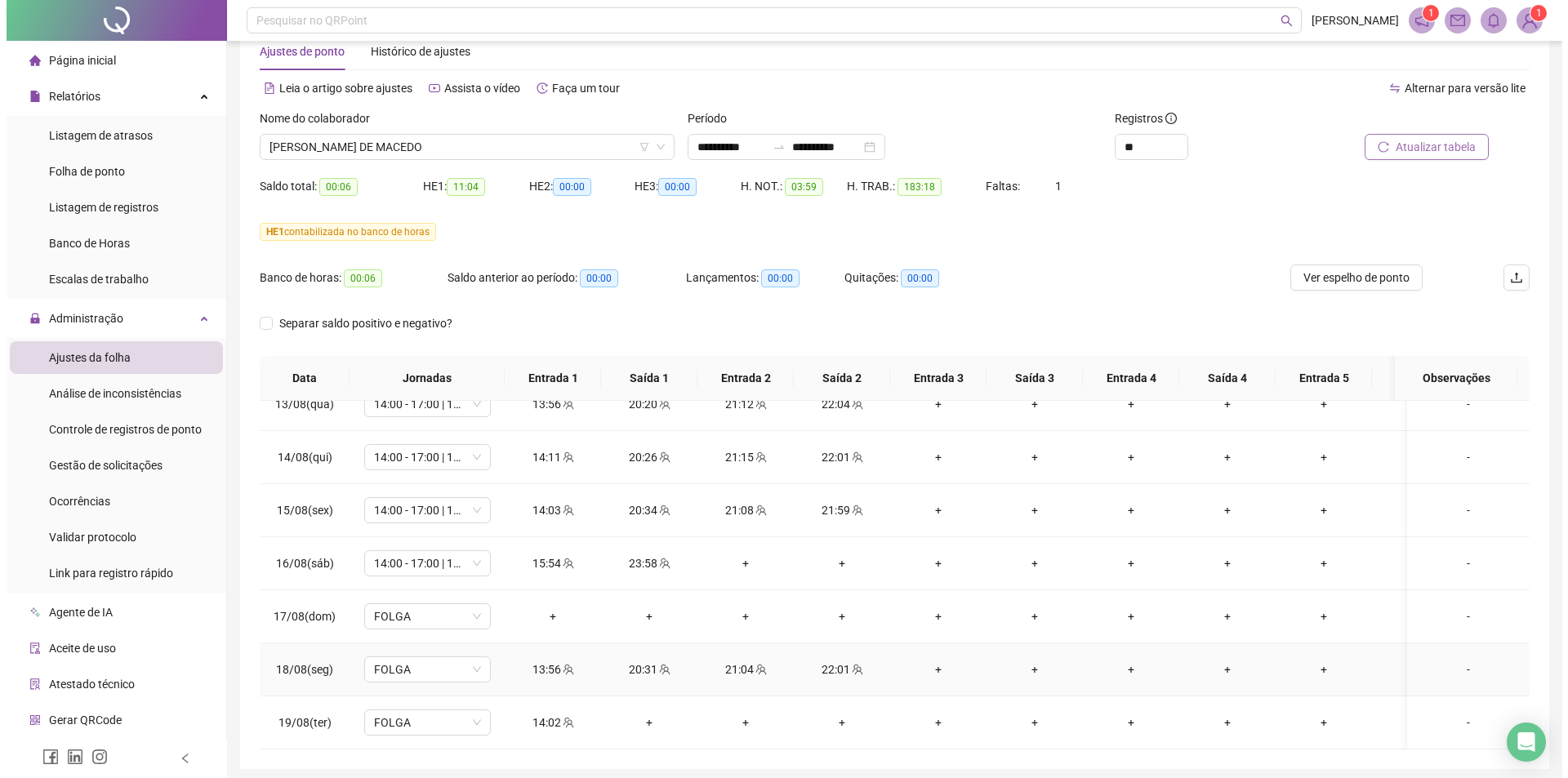
scroll to position [102, 0]
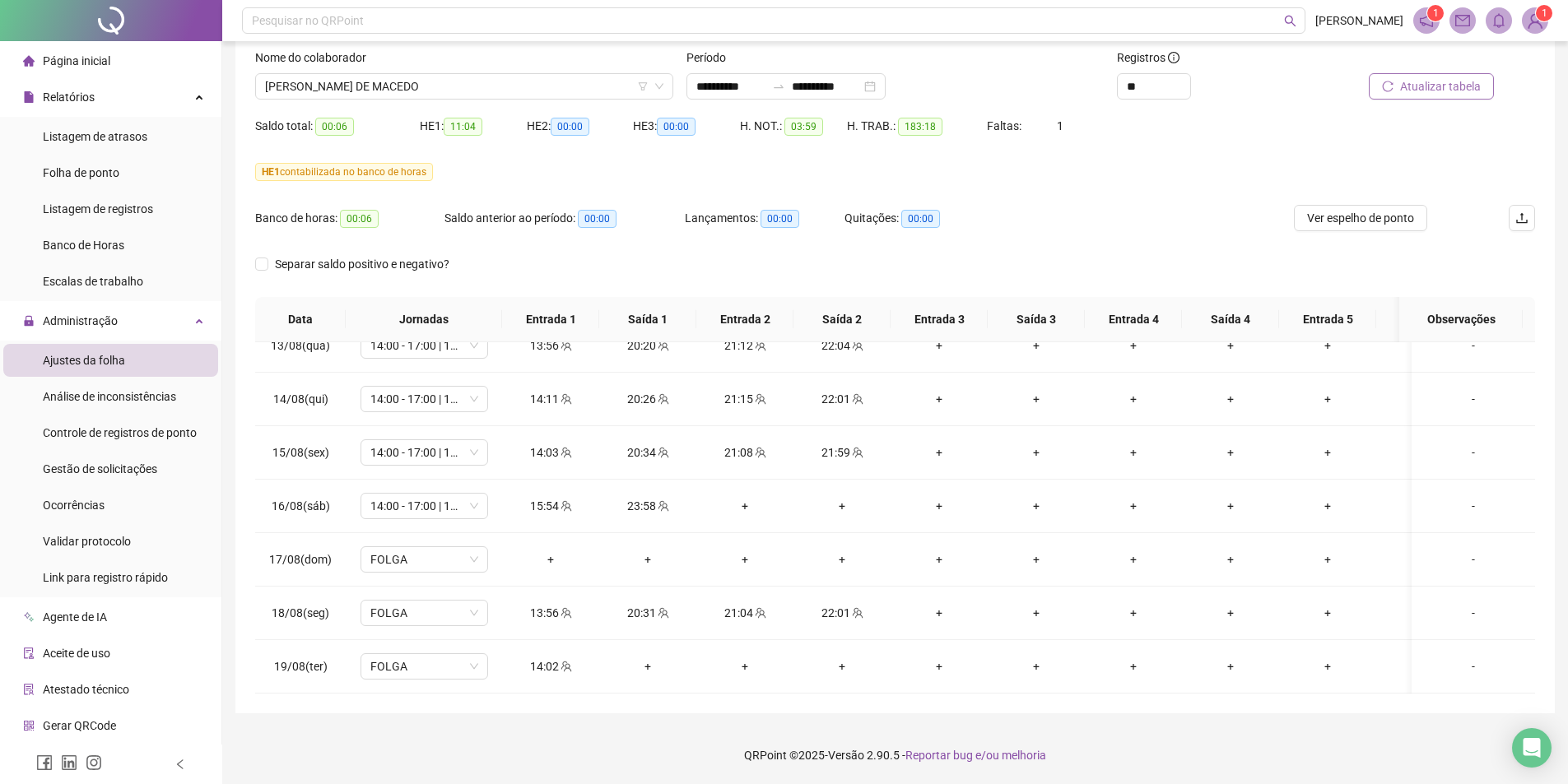
click at [1549, 19] on sup "1" at bounding box center [1544, 13] width 16 height 16
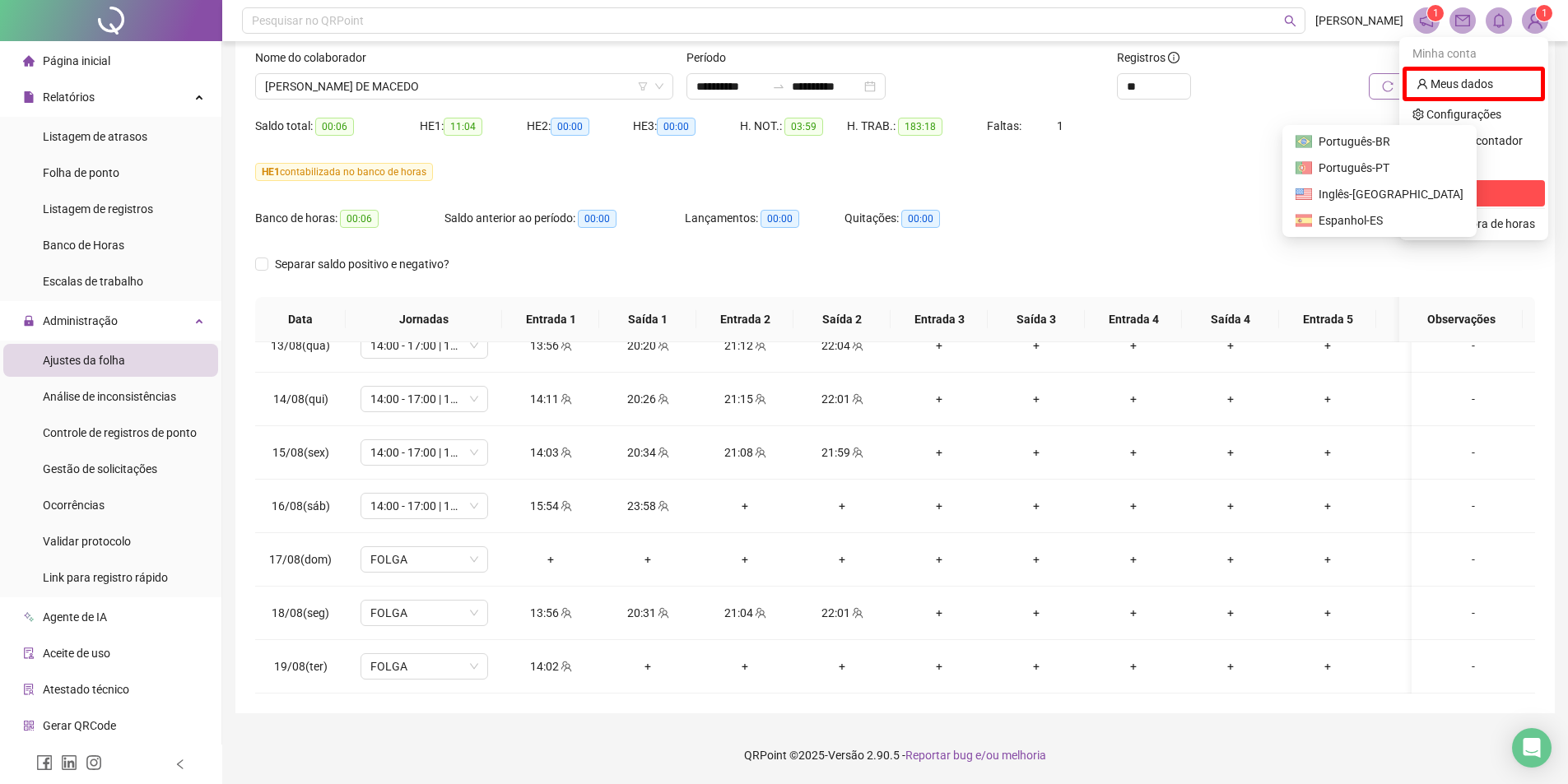
drag, startPoint x: 1472, startPoint y: 178, endPoint x: 1468, endPoint y: 193, distance: 15.5
click at [1468, 193] on ul "Minha conta Meus dados Configurações Painel do contador Idioma Sair Calculadora…" at bounding box center [1474, 138] width 149 height 204
click at [1468, 193] on span "Sair" at bounding box center [1473, 193] width 123 height 18
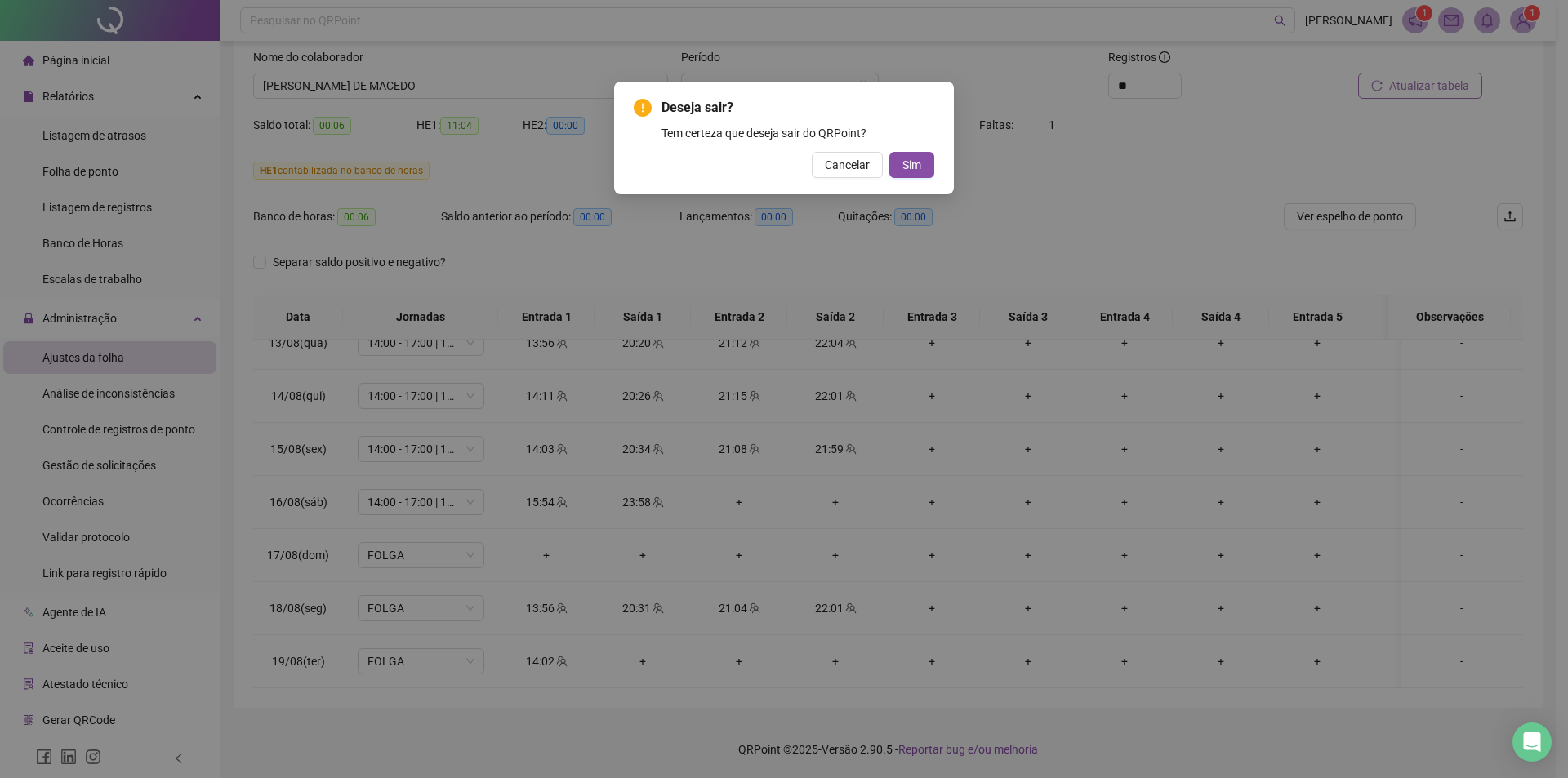
click at [940, 174] on div "Deseja sair? Tem certeza que deseja sair do QRPoint? Cancelar Sim" at bounding box center [784, 138] width 340 height 113
click at [927, 170] on button "Sim" at bounding box center [912, 165] width 45 height 26
